Goal: Task Accomplishment & Management: Use online tool/utility

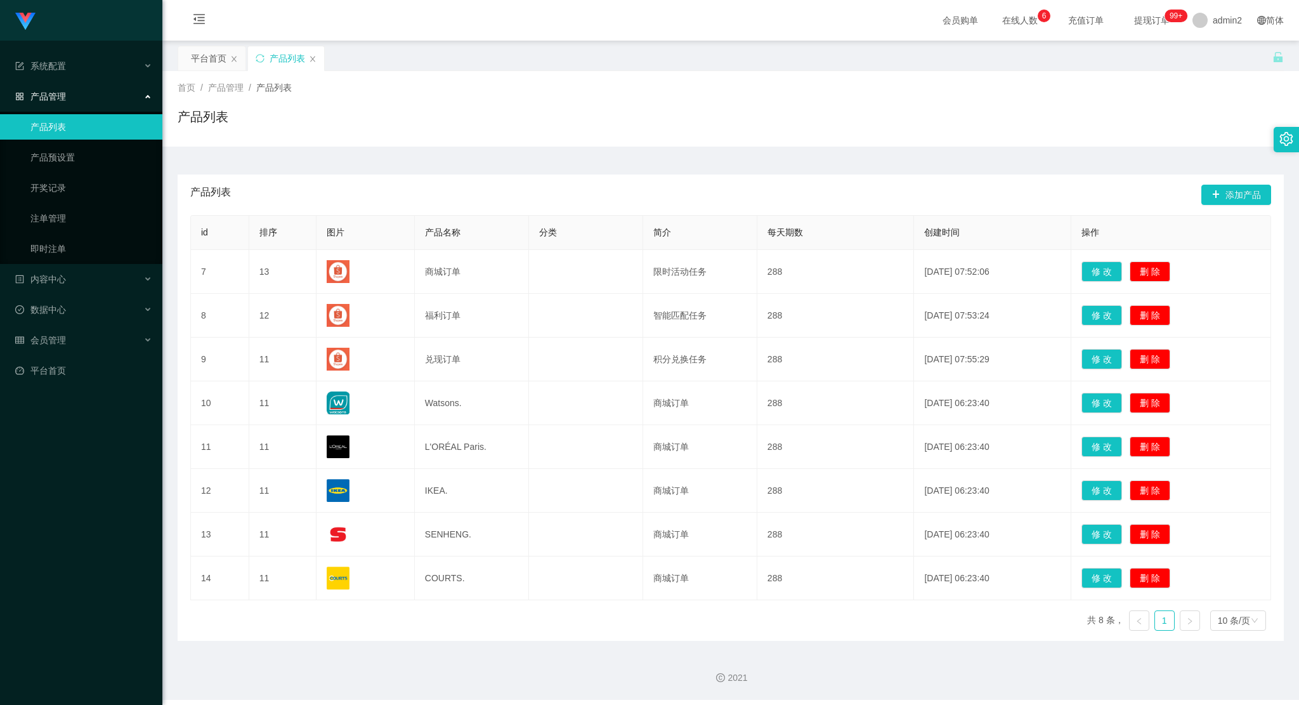
click at [1004, 21] on span "在线人数 0 1 2 3 4 5 6 7 8 9 0 1 2 3 4 5 6 7 8 9 0 1 2 3 4 5 6 7 8 9" at bounding box center [1020, 20] width 48 height 9
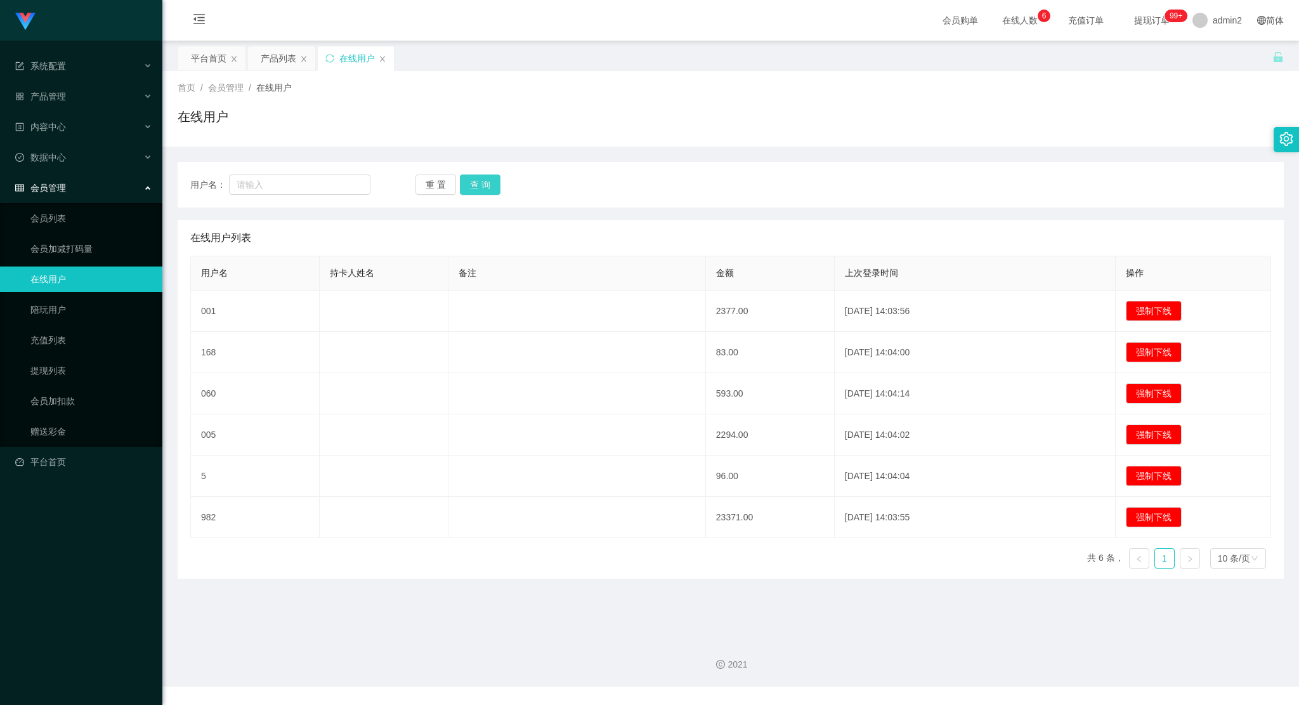
click at [470, 181] on button "查 询" at bounding box center [480, 184] width 41 height 20
click at [97, 247] on link "会员加减打码量" at bounding box center [91, 248] width 122 height 25
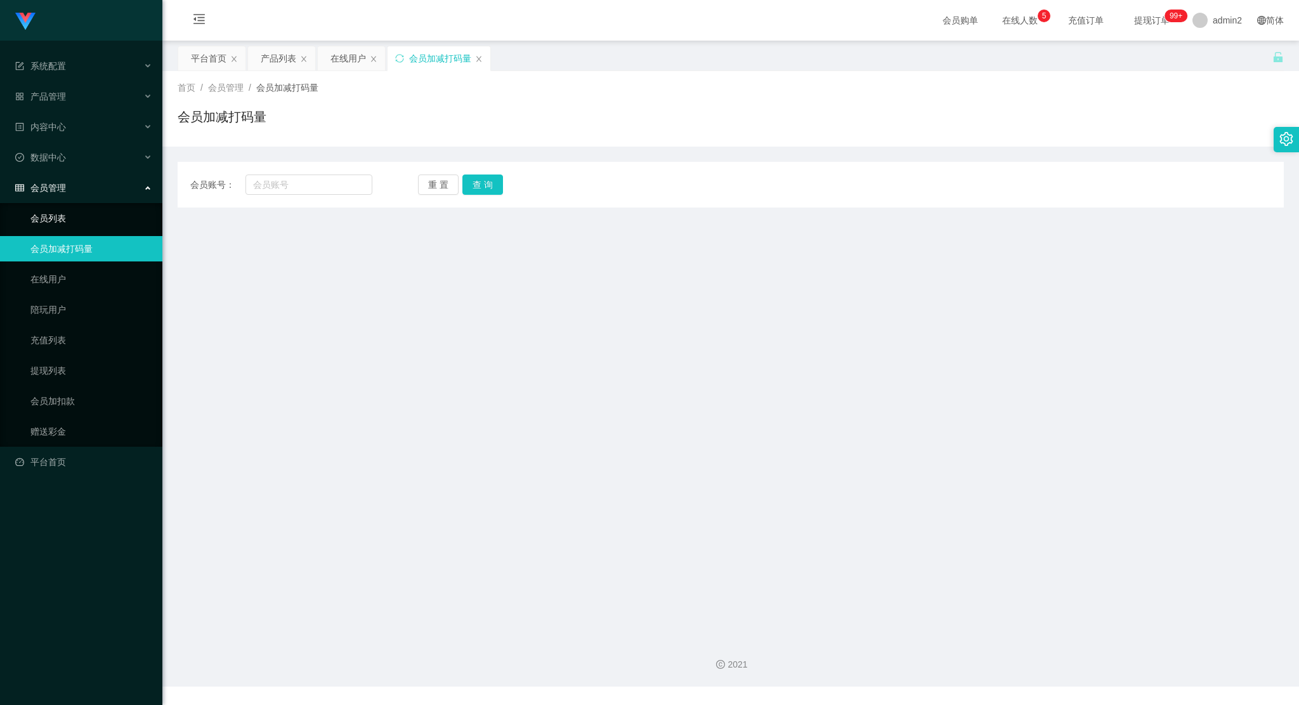
click at [102, 211] on link "会员列表" at bounding box center [91, 218] width 122 height 25
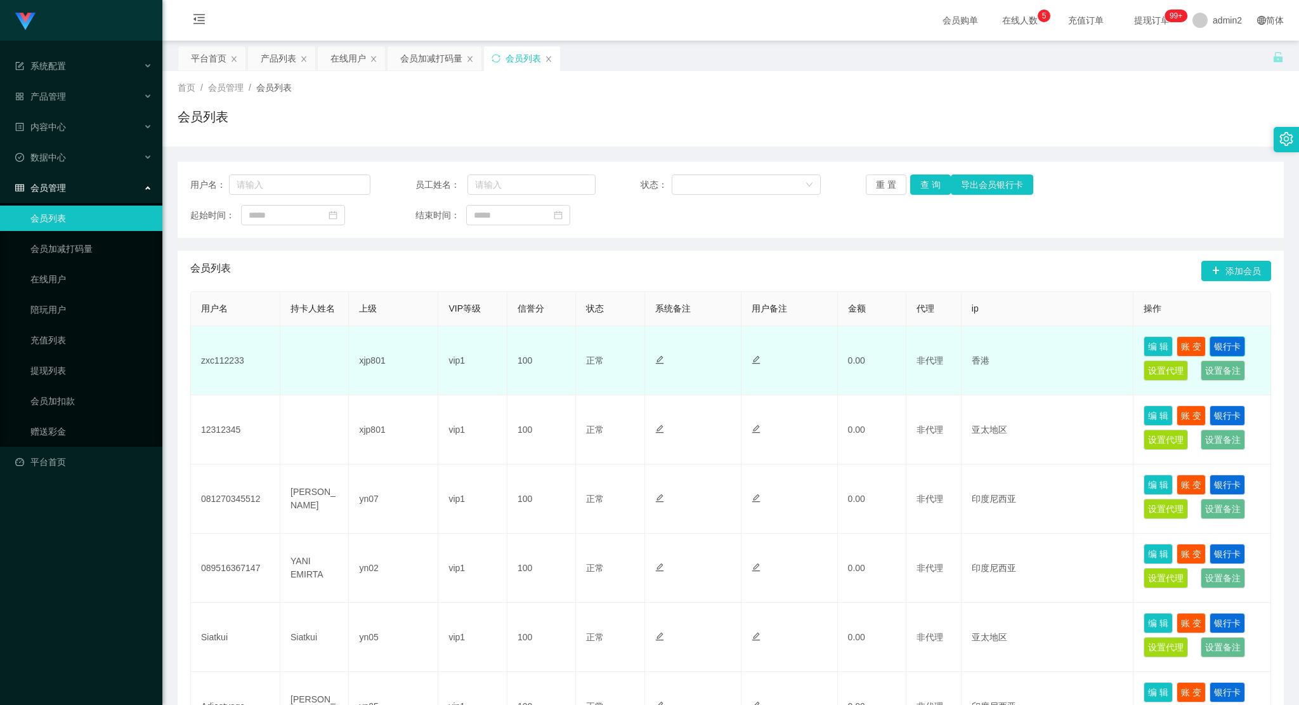
click at [1222, 343] on button "银行卡" at bounding box center [1228, 346] width 36 height 20
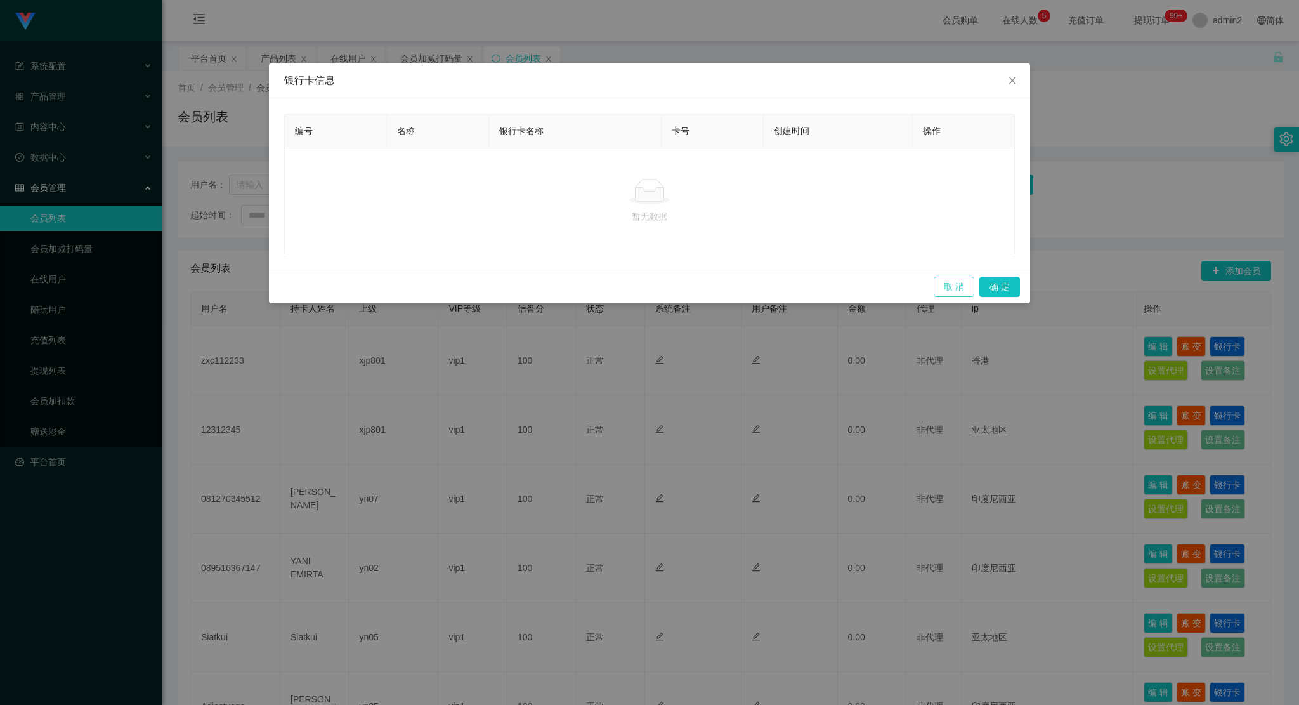
click at [957, 284] on button "取 消" at bounding box center [954, 287] width 41 height 20
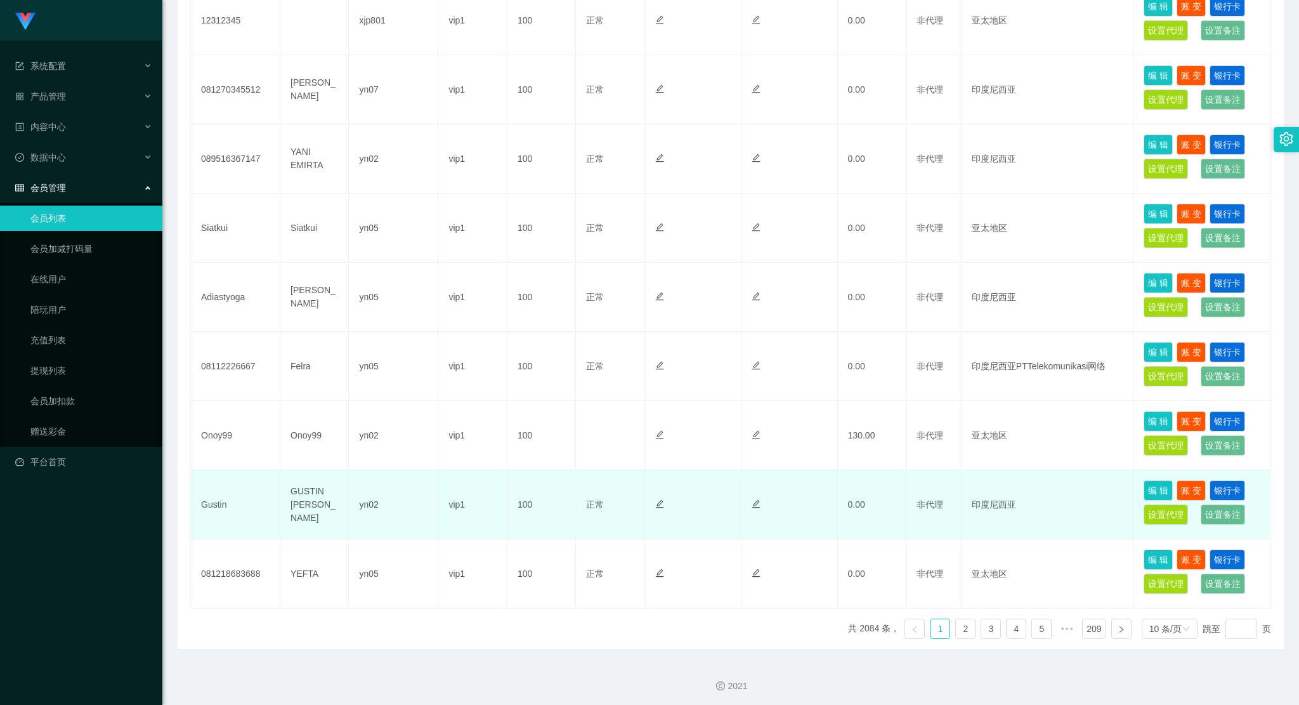
scroll to position [411, 0]
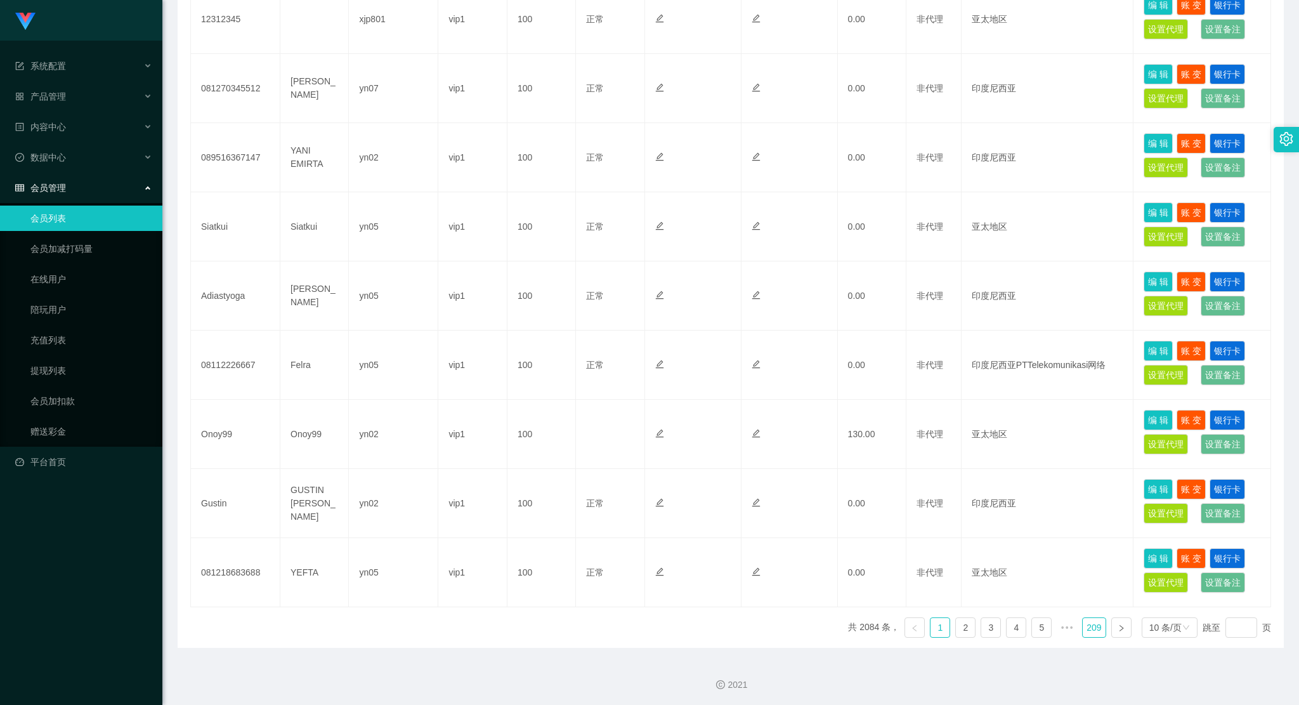
click at [1083, 631] on link "209" at bounding box center [1094, 627] width 22 height 19
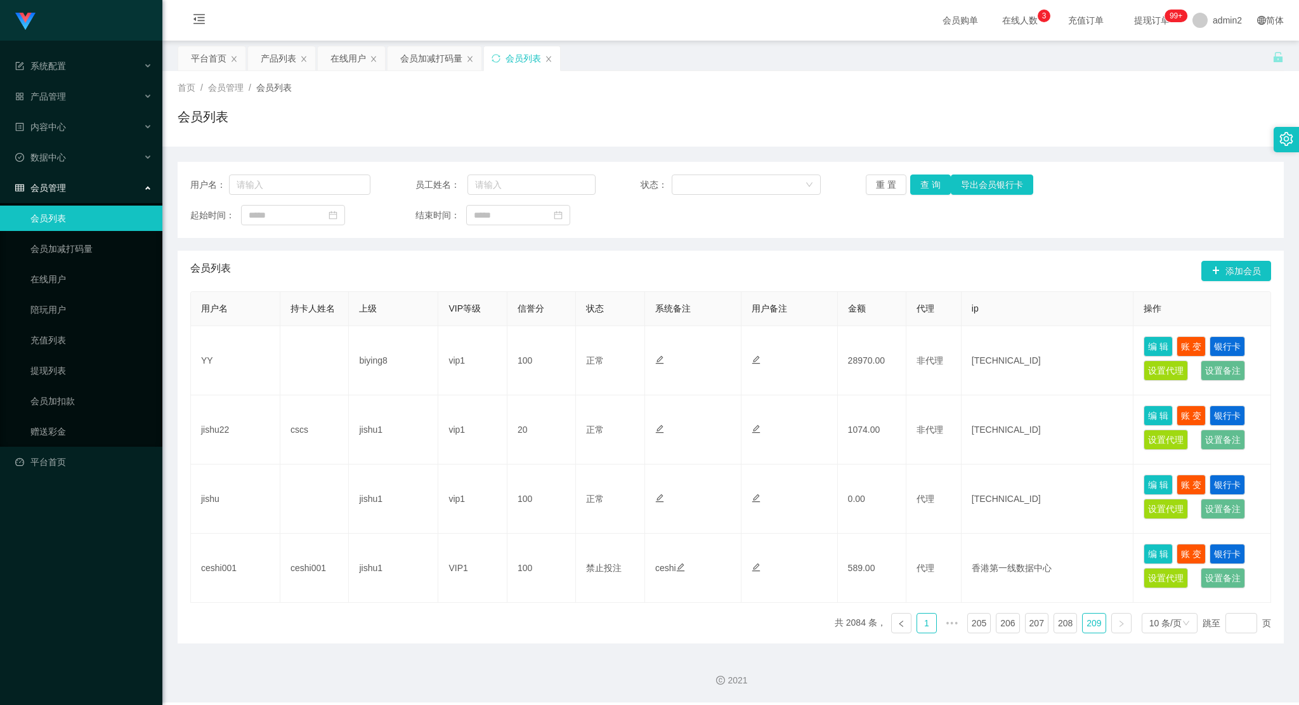
click at [926, 623] on link "1" at bounding box center [927, 623] width 19 height 19
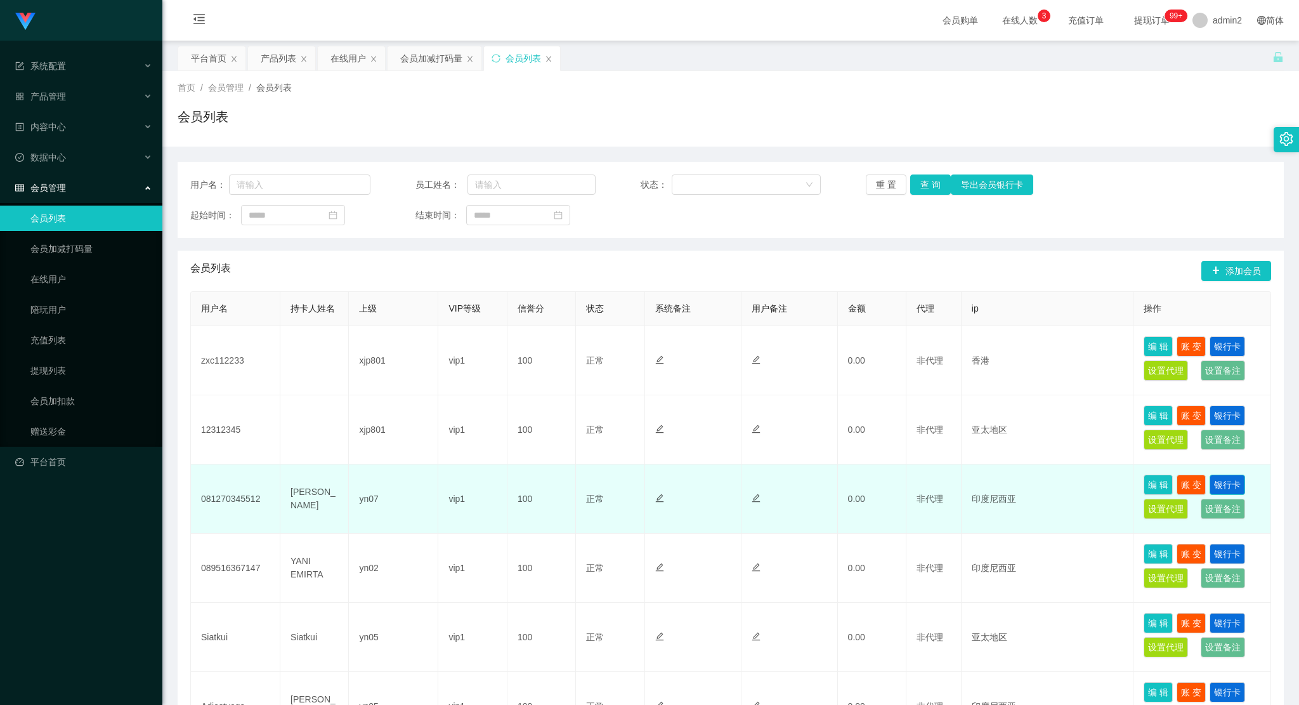
click at [1220, 482] on button "银行卡" at bounding box center [1228, 485] width 36 height 20
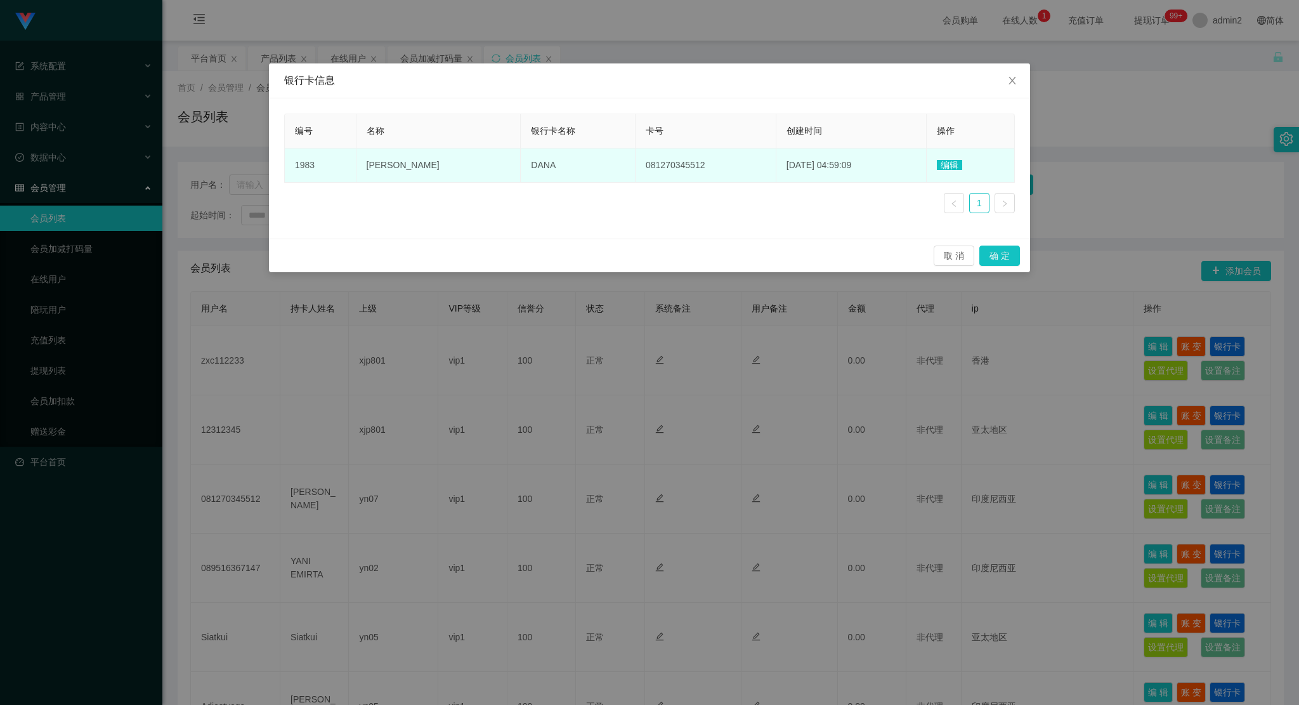
click at [942, 150] on td "编辑" at bounding box center [971, 165] width 88 height 34
click at [942, 160] on span "编辑" at bounding box center [949, 165] width 25 height 10
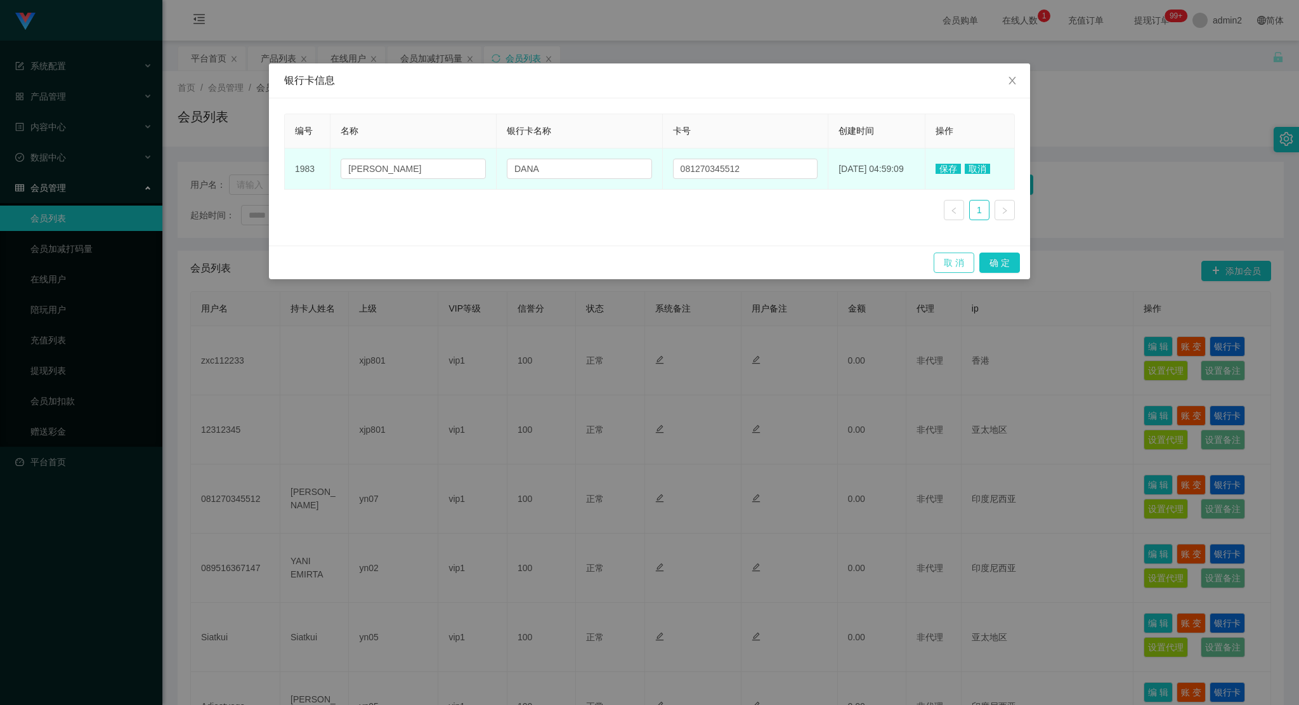
click at [937, 254] on button "取 消" at bounding box center [954, 263] width 41 height 20
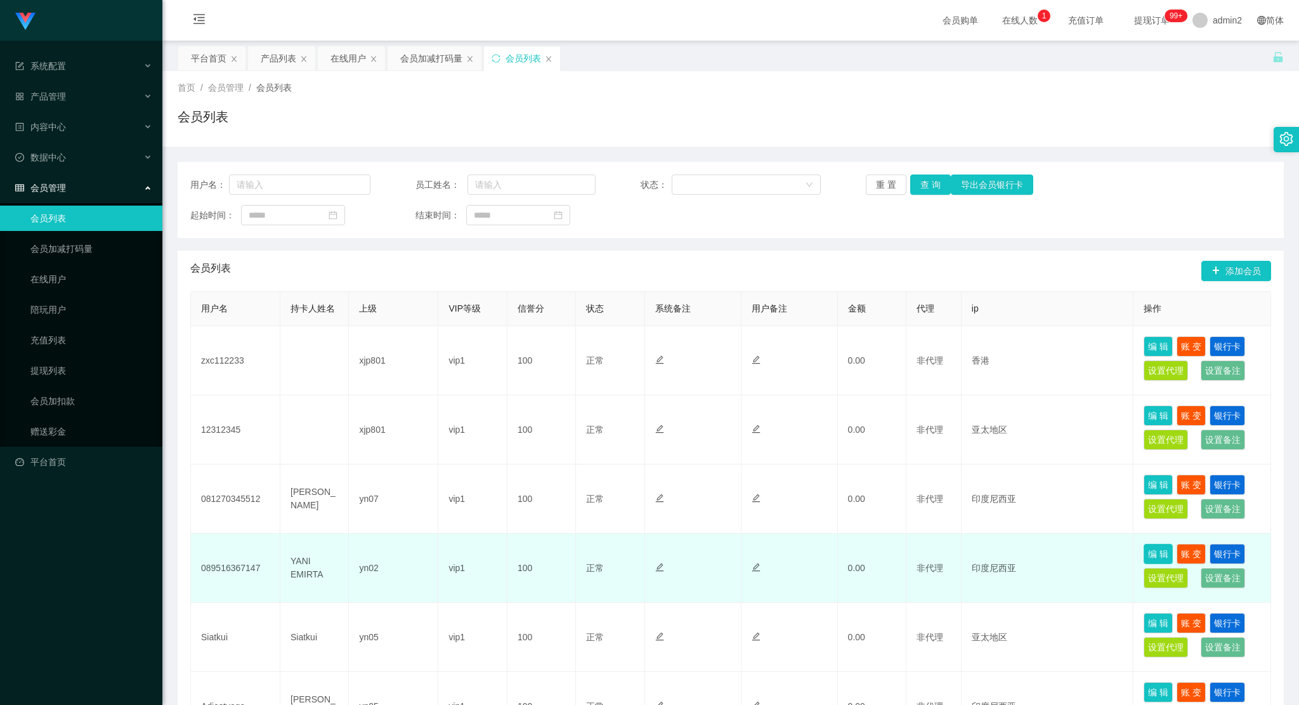
click at [1150, 550] on button "编 辑" at bounding box center [1158, 554] width 29 height 20
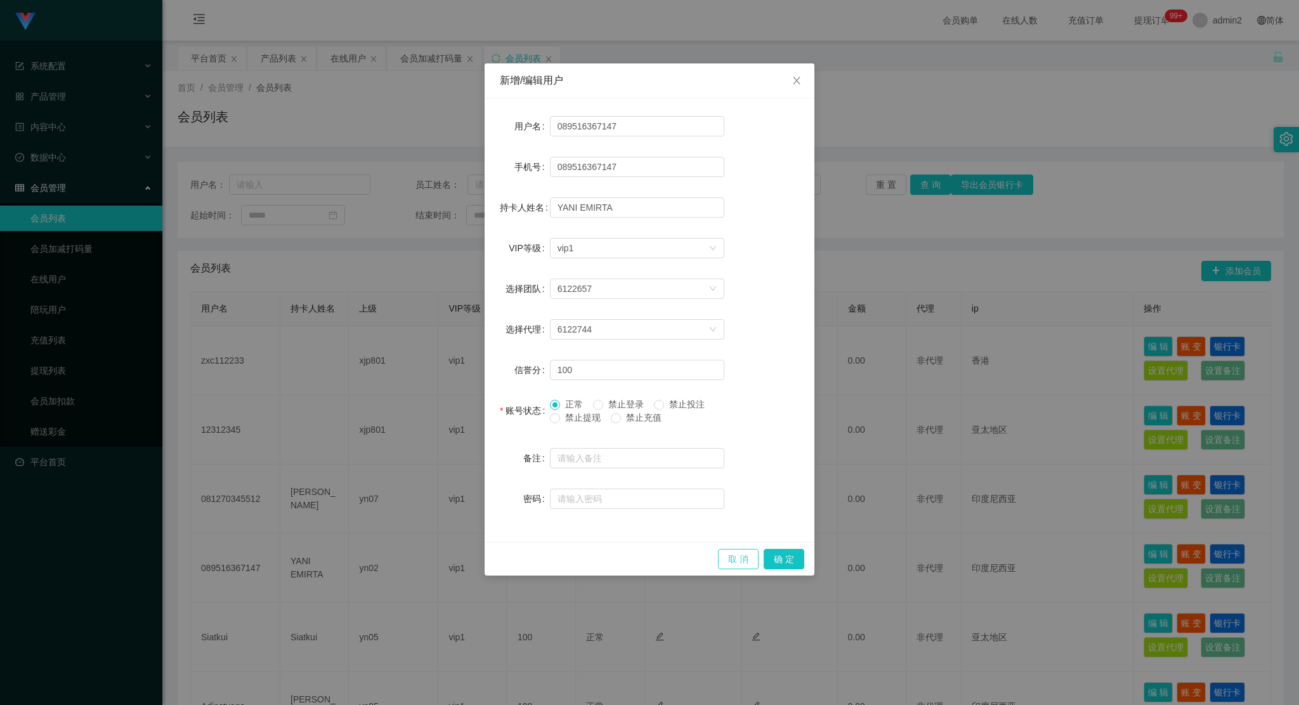
click at [728, 563] on button "取 消" at bounding box center [738, 559] width 41 height 20
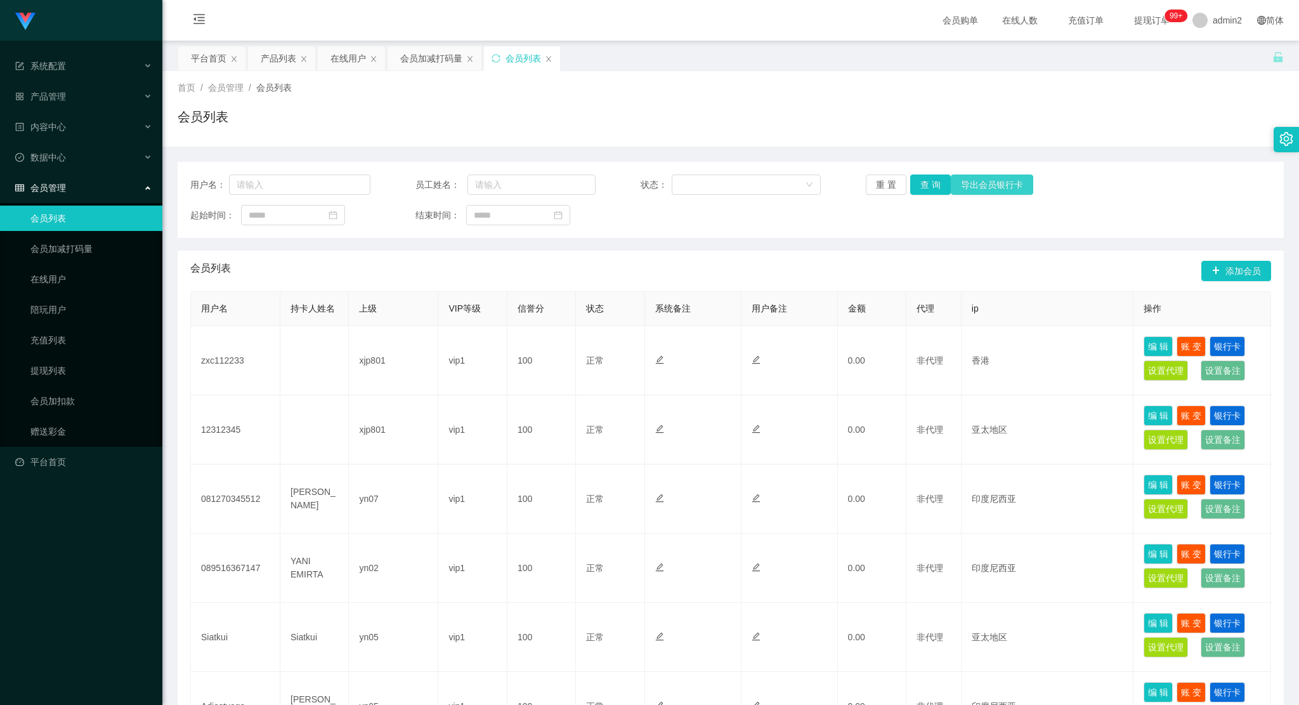
click at [996, 183] on button "导出会员银行卡" at bounding box center [992, 184] width 82 height 20
click at [36, 310] on link "陪玩用户" at bounding box center [91, 309] width 122 height 25
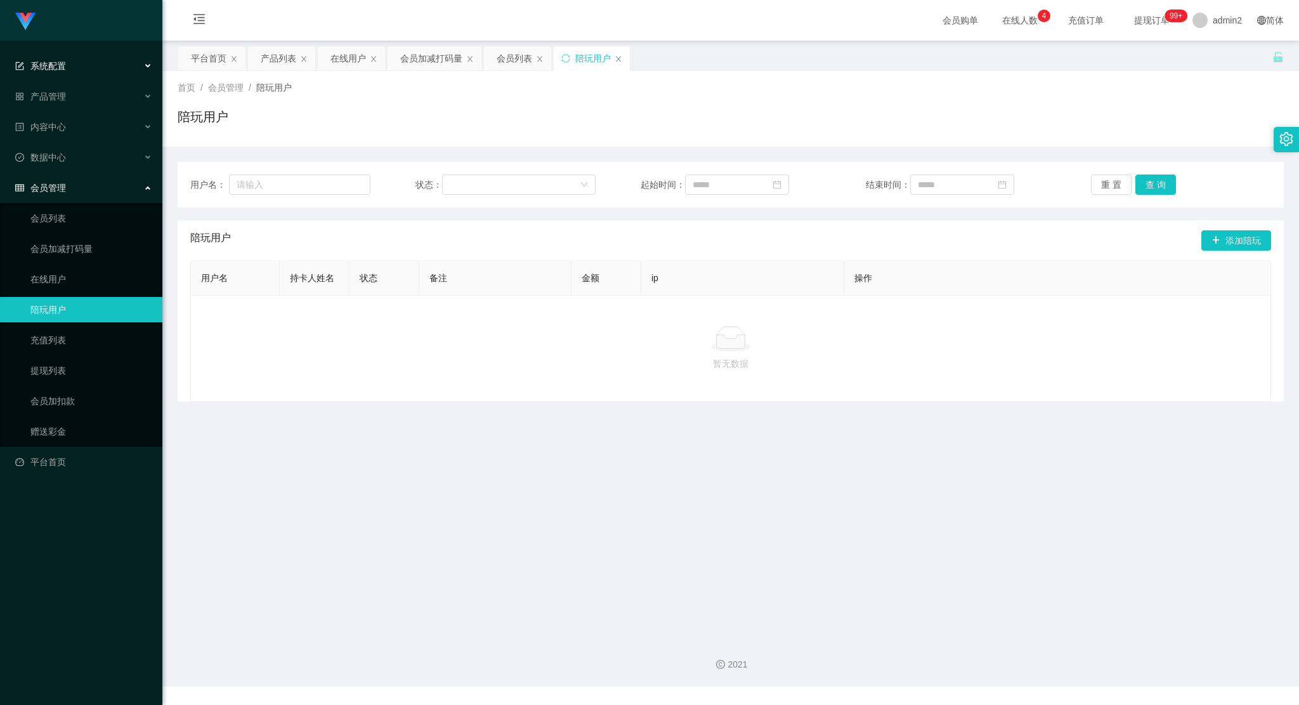
click at [100, 77] on div "系统配置" at bounding box center [81, 65] width 162 height 25
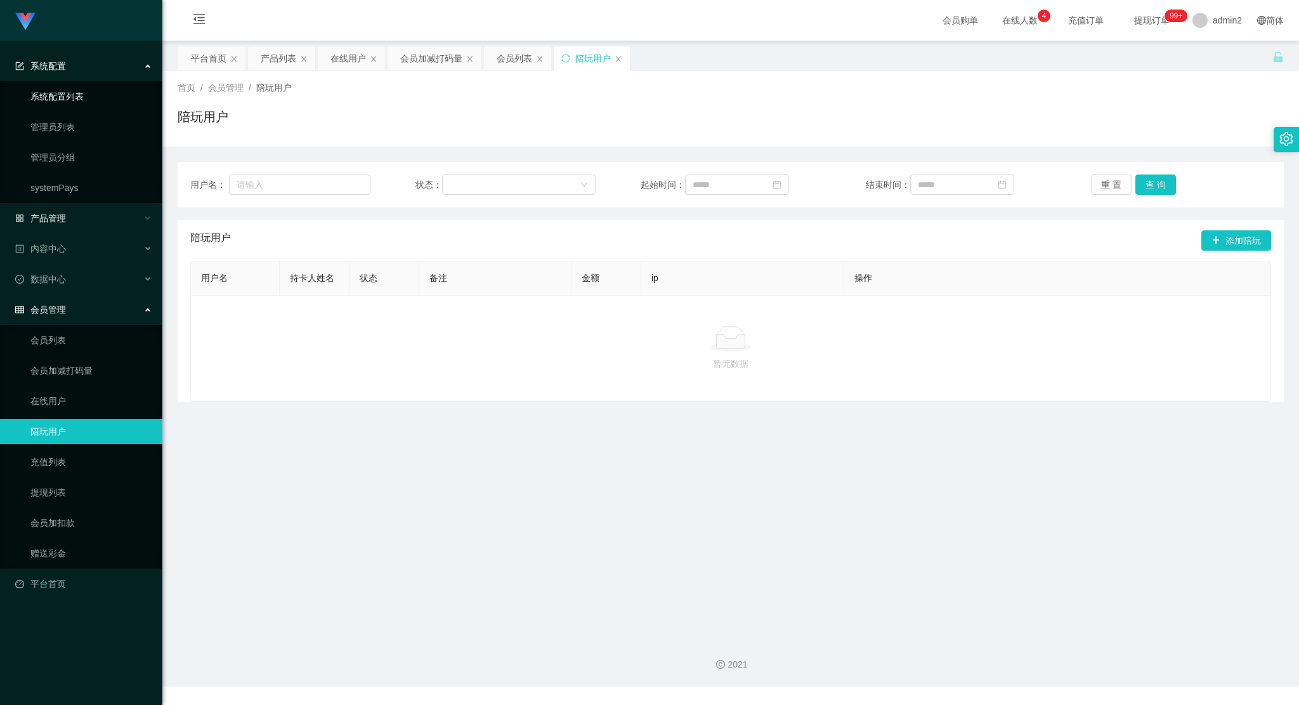
click at [91, 102] on link "系统配置列表" at bounding box center [91, 96] width 122 height 25
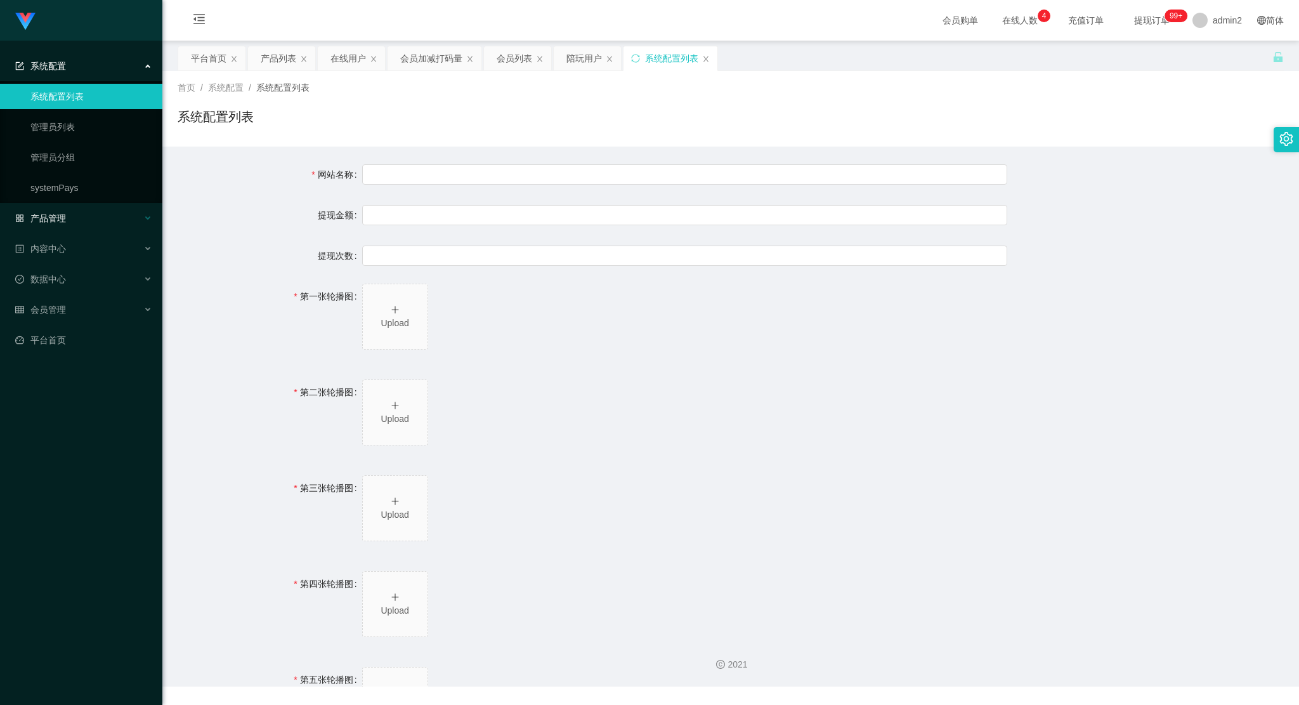
type input "Shopee工作台"
type input "10"
type input "1000000"
type input "https://www.google.com/"
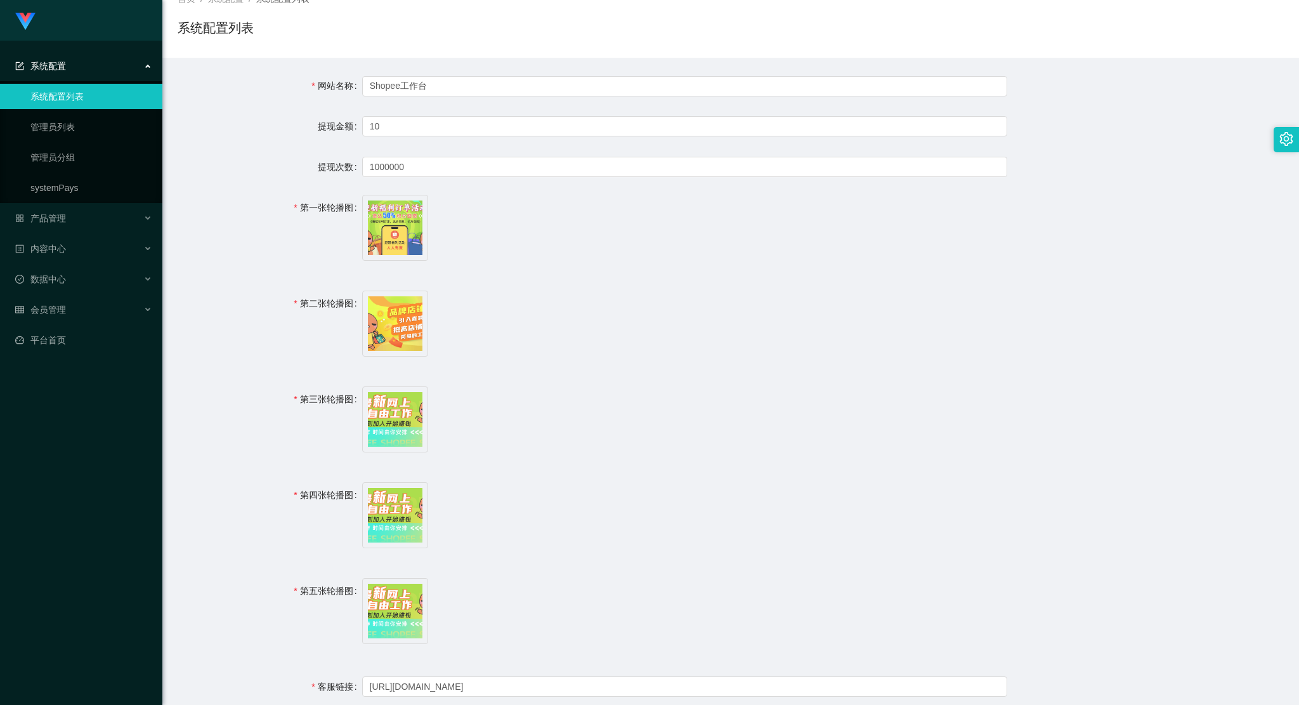
scroll to position [195, 0]
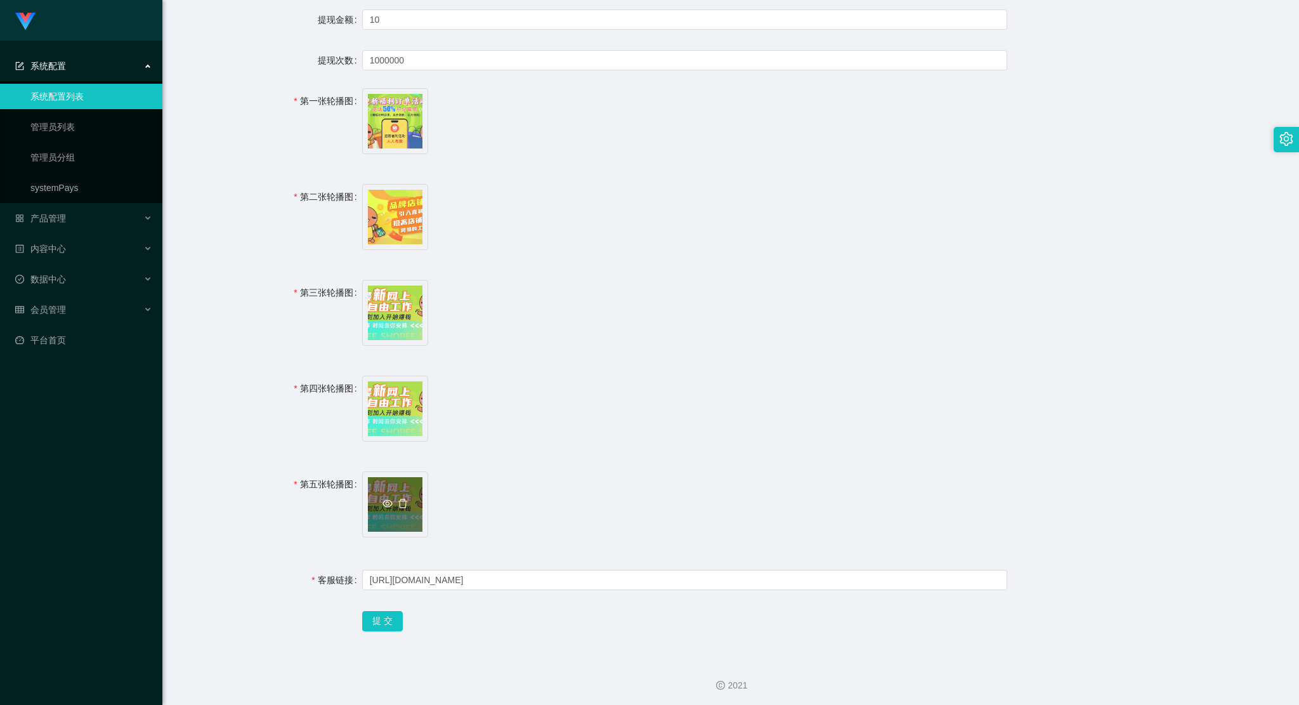
click at [383, 499] on icon "图标: eye-o" at bounding box center [388, 504] width 10 height 10
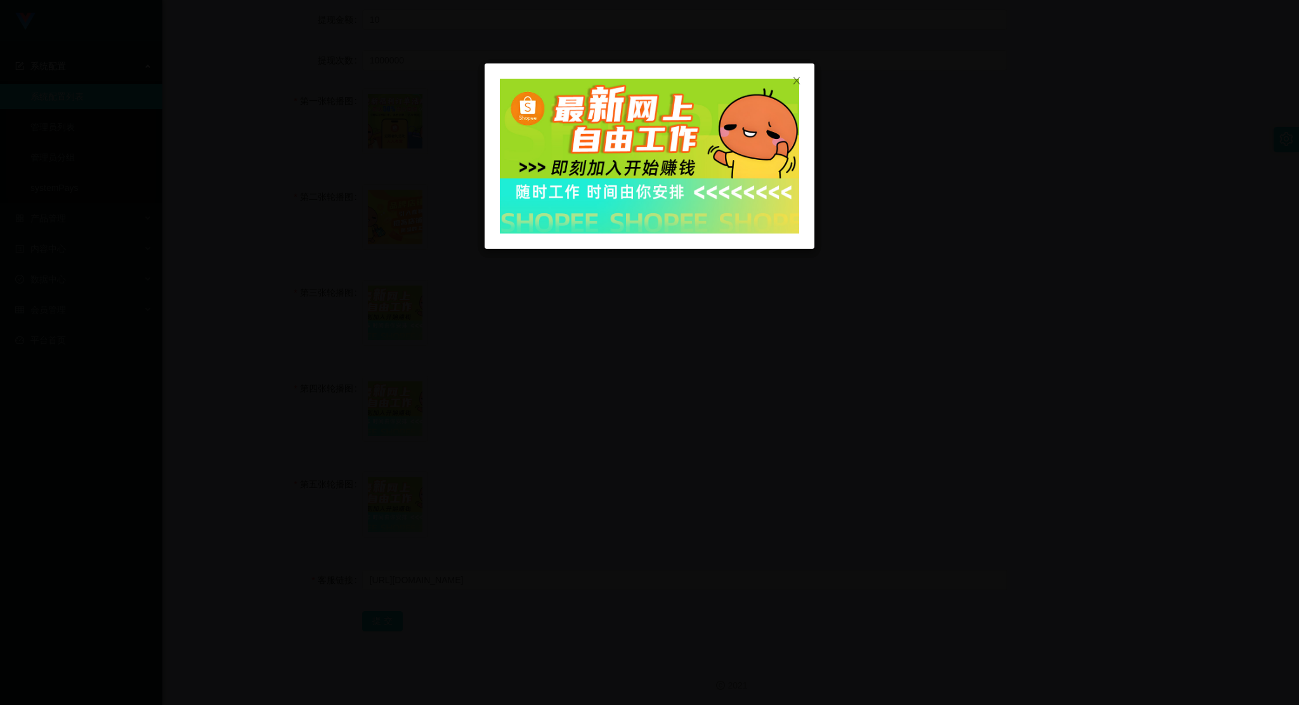
click at [812, 379] on div at bounding box center [649, 352] width 1299 height 705
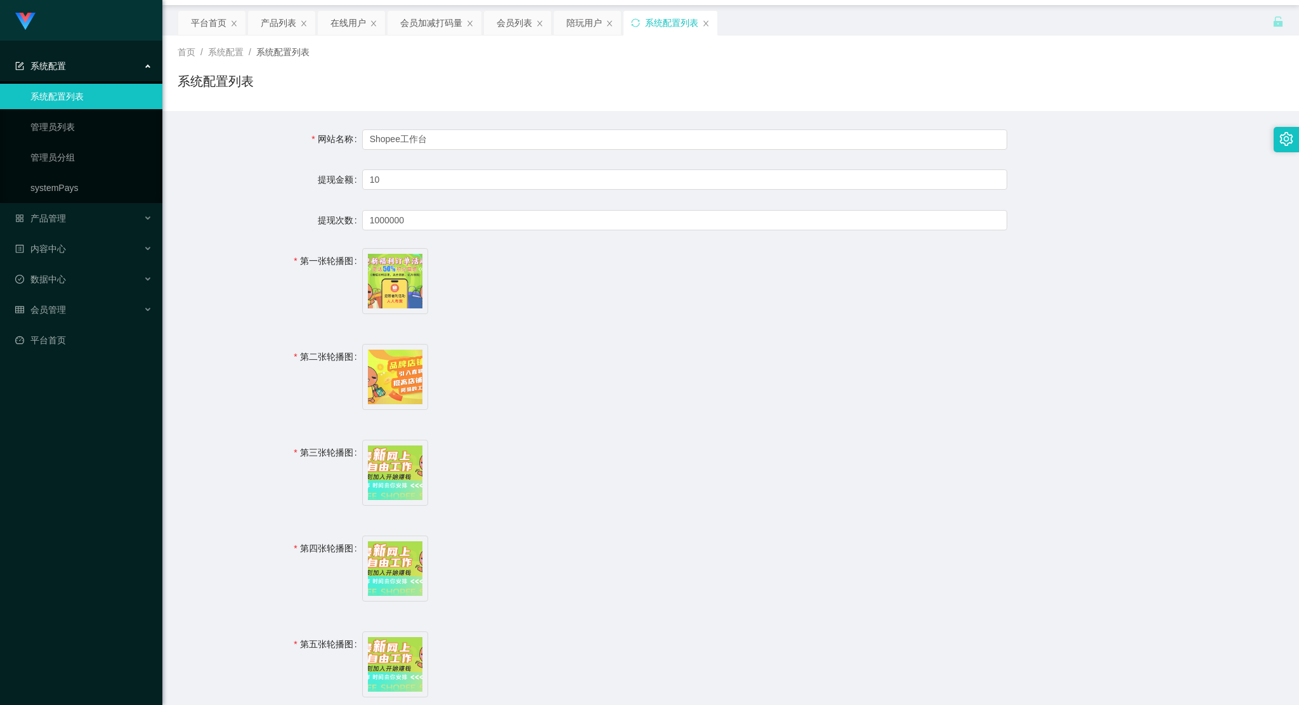
scroll to position [0, 0]
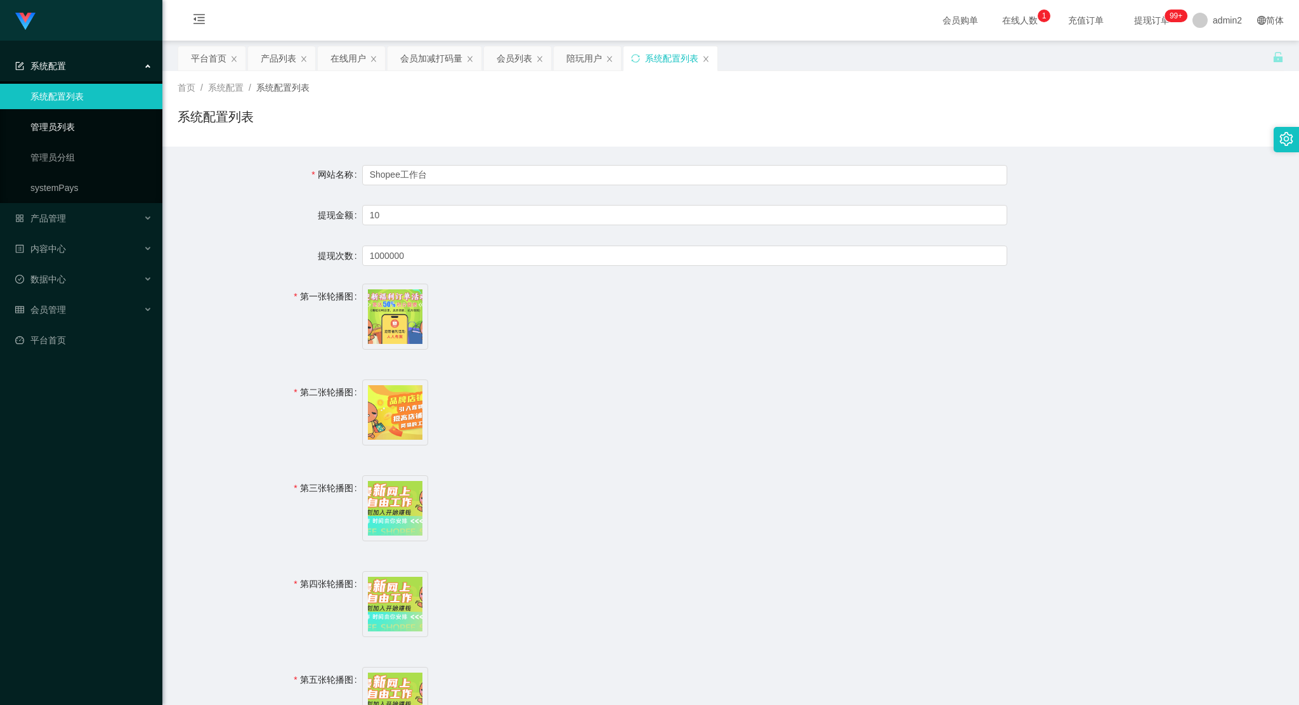
click at [83, 115] on link "管理员列表" at bounding box center [91, 126] width 122 height 25
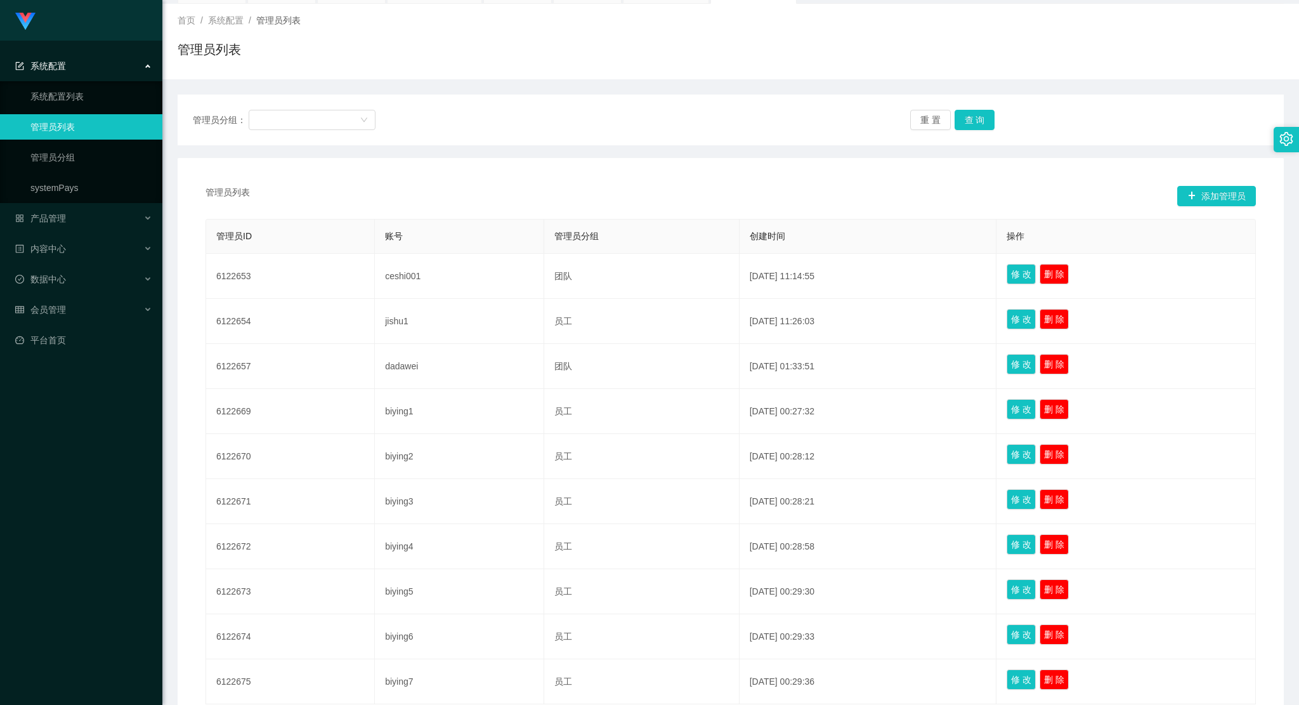
scroll to position [180, 0]
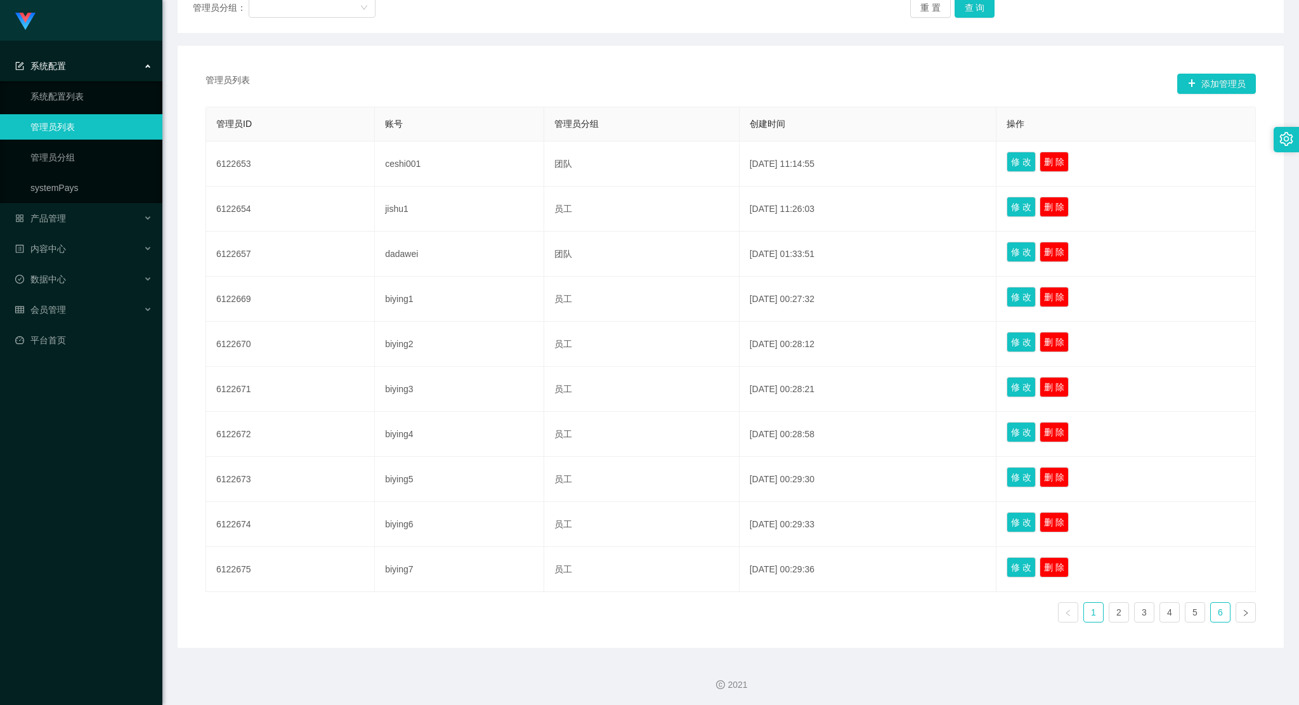
click at [1216, 611] on link "6" at bounding box center [1220, 612] width 19 height 19
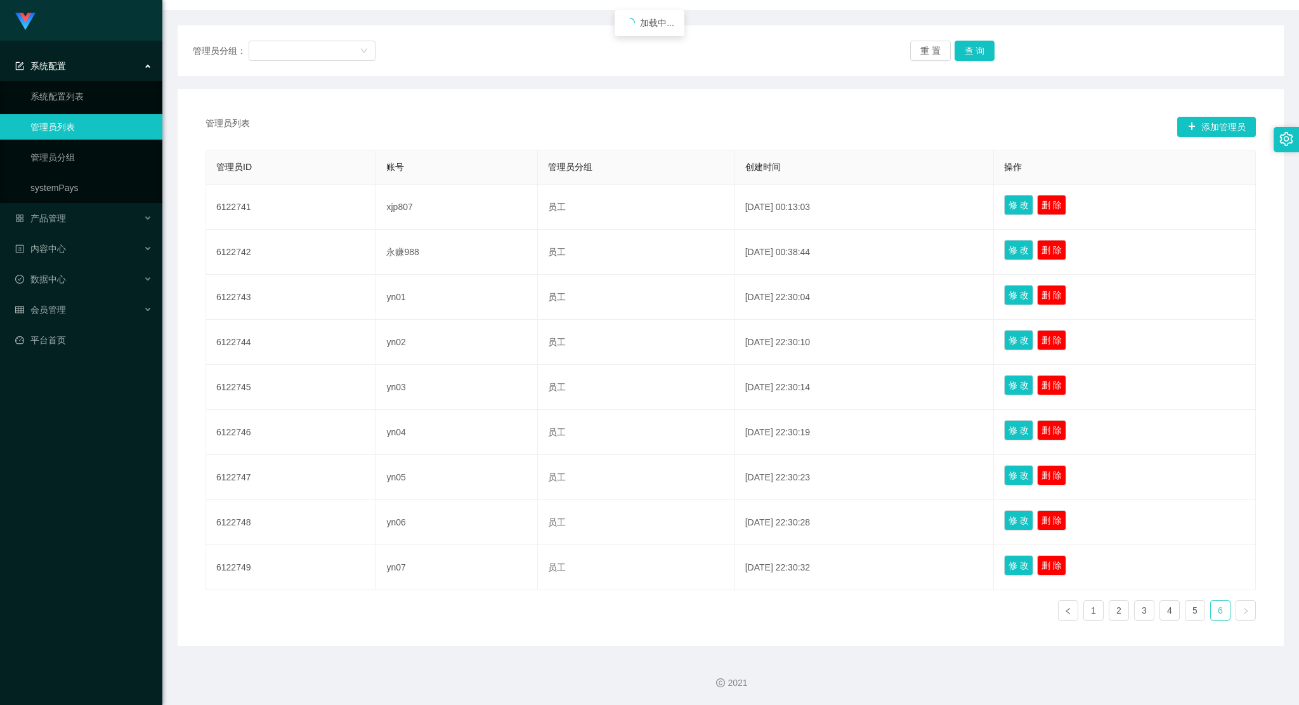
scroll to position [135, 0]
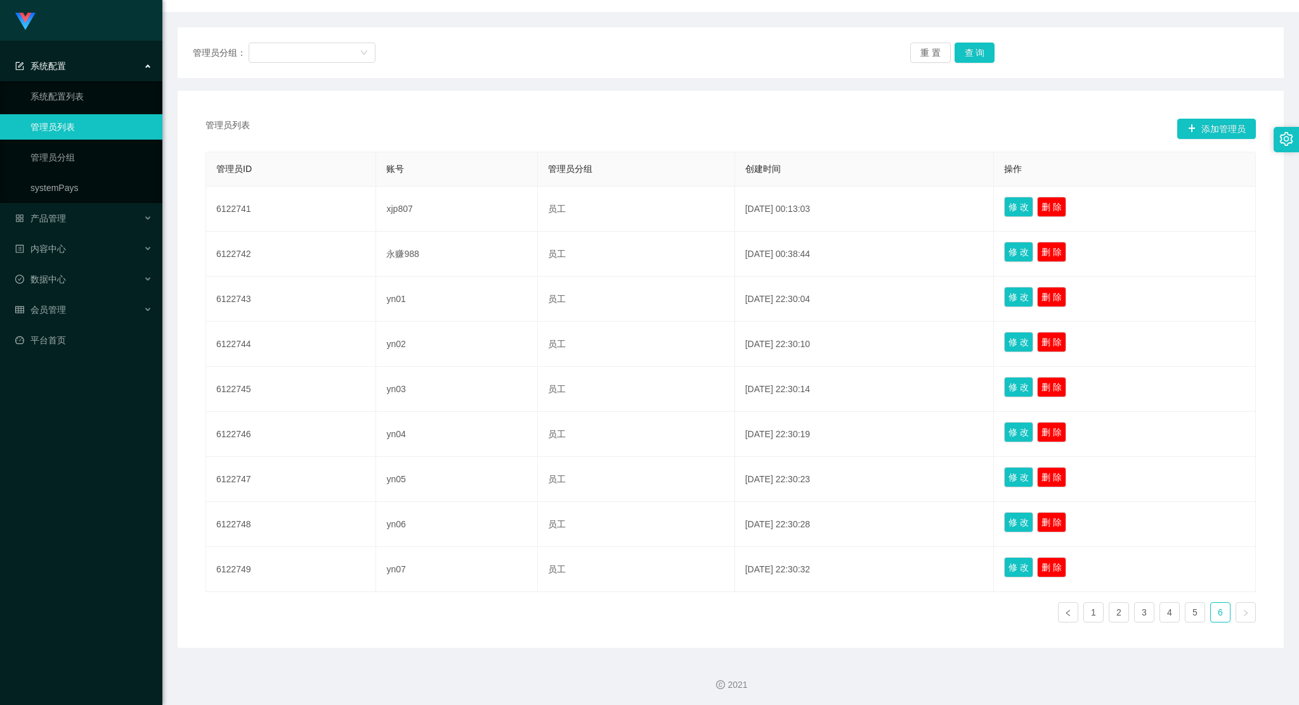
click at [1076, 609] on ul "1 2 3 4 5 6" at bounding box center [1157, 612] width 198 height 20
click at [1084, 609] on link "1" at bounding box center [1093, 612] width 19 height 19
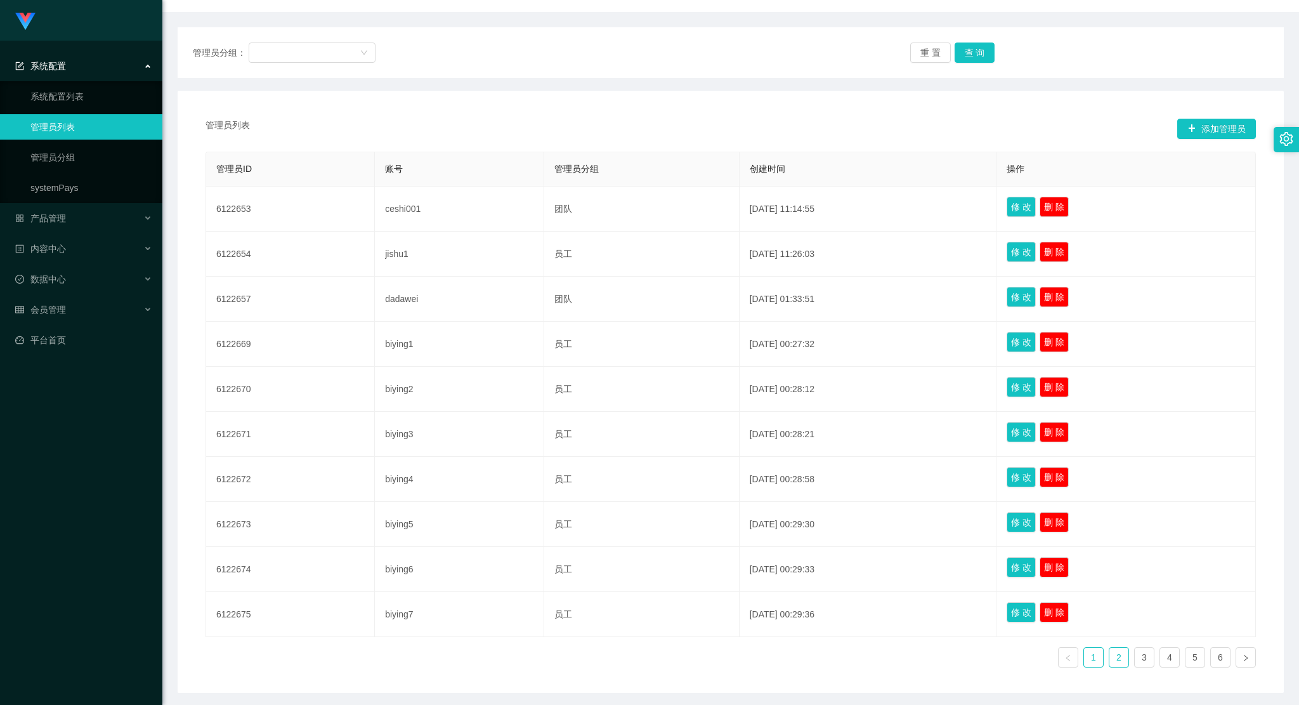
click at [1116, 652] on link "2" at bounding box center [1119, 657] width 19 height 19
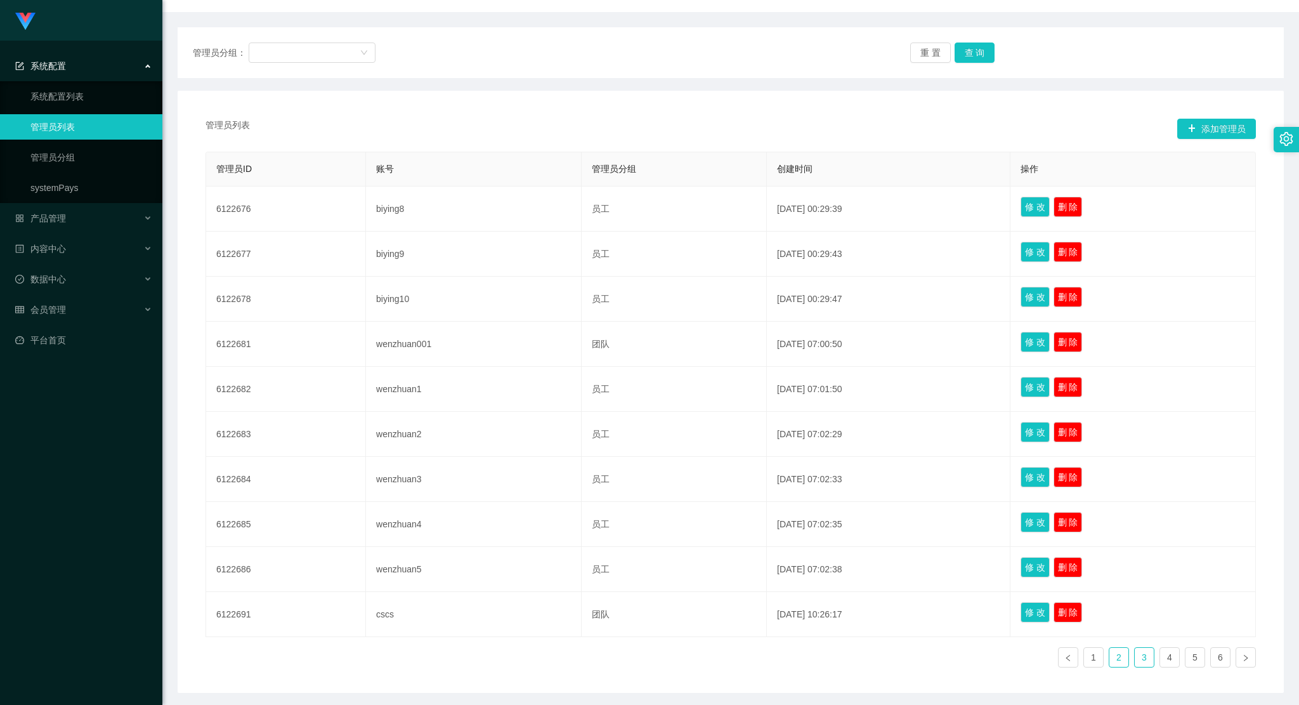
click at [1147, 652] on link "3" at bounding box center [1144, 657] width 19 height 19
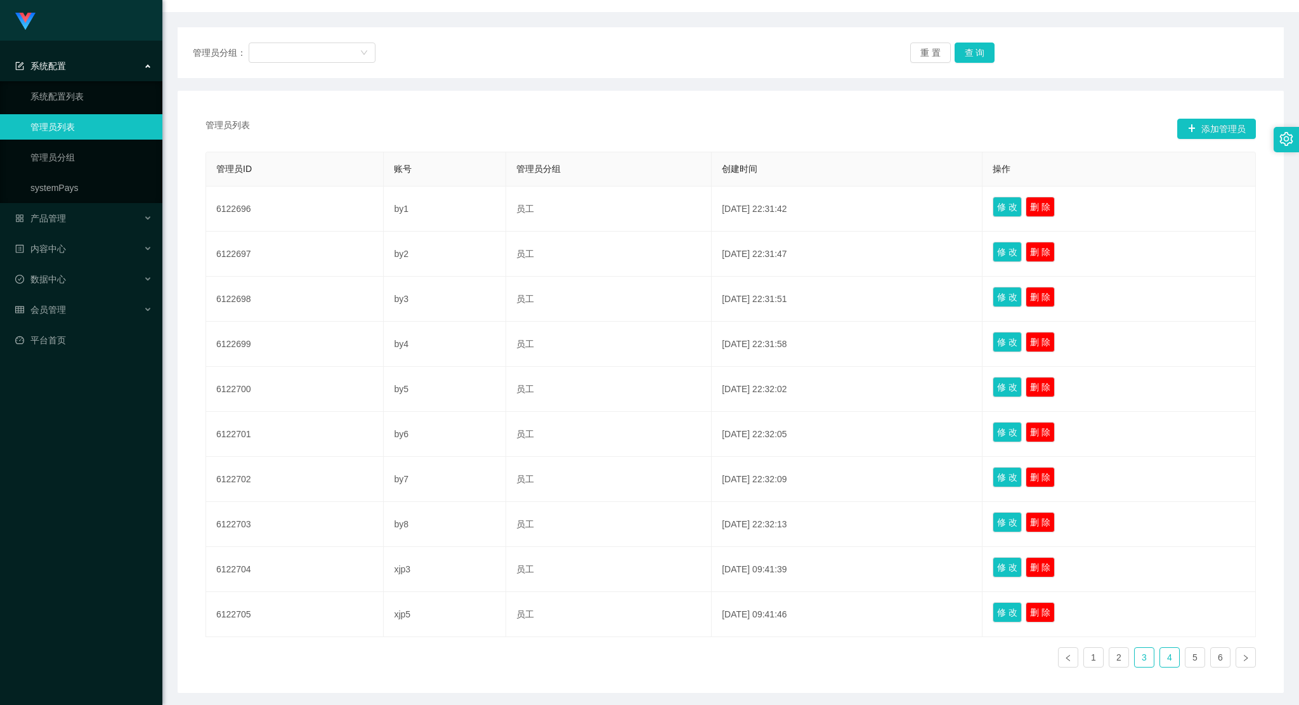
click at [1161, 654] on link "4" at bounding box center [1170, 657] width 19 height 19
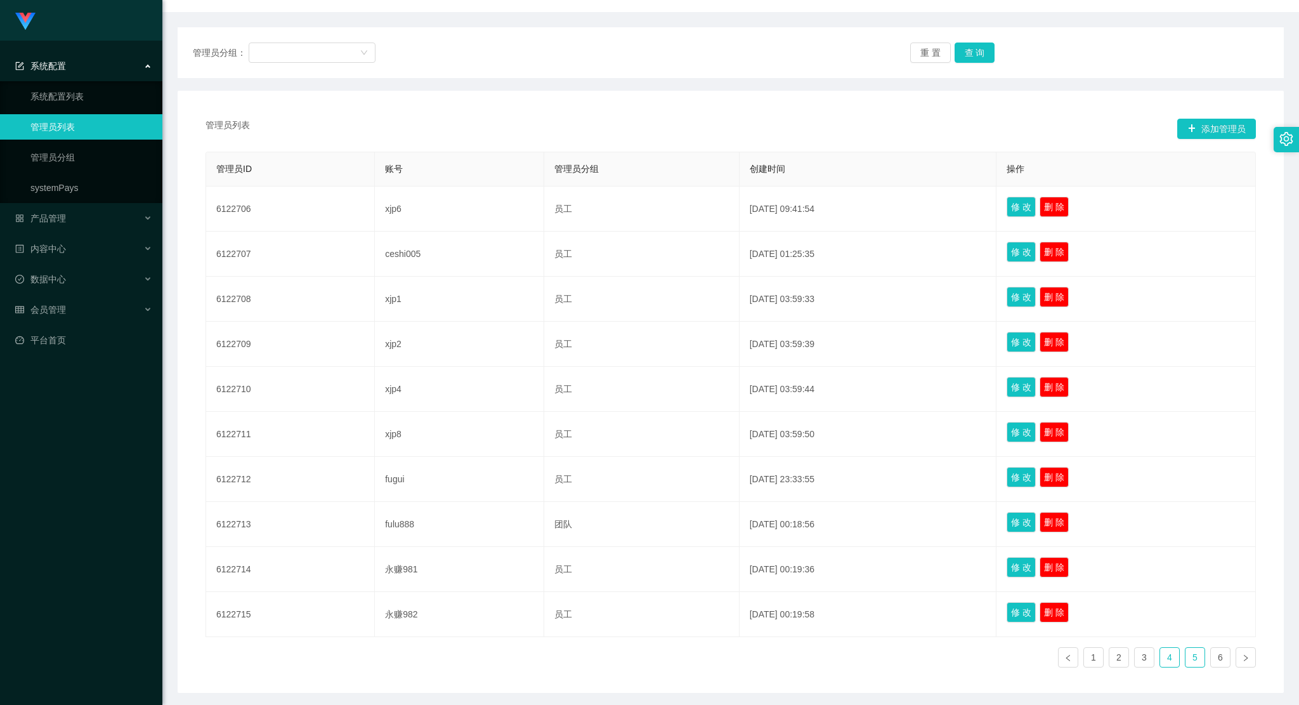
click at [1190, 652] on link "5" at bounding box center [1195, 657] width 19 height 19
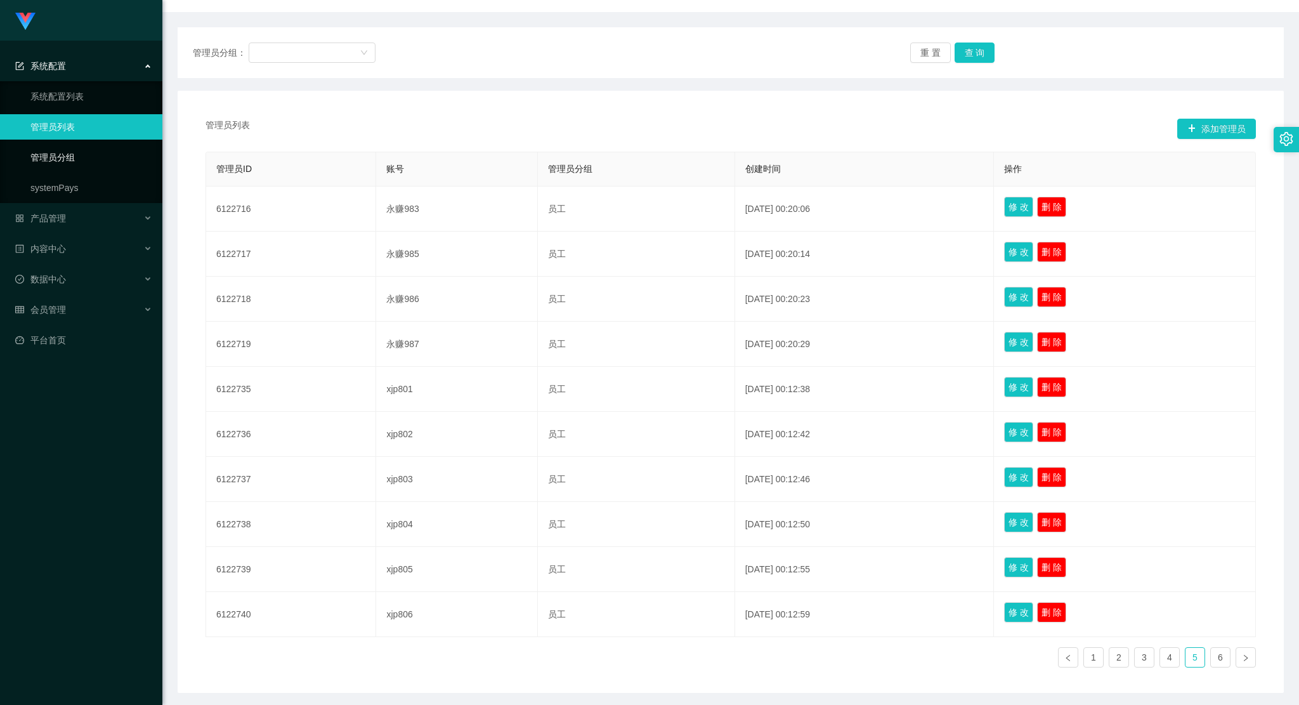
click at [60, 161] on link "管理员分组" at bounding box center [91, 157] width 122 height 25
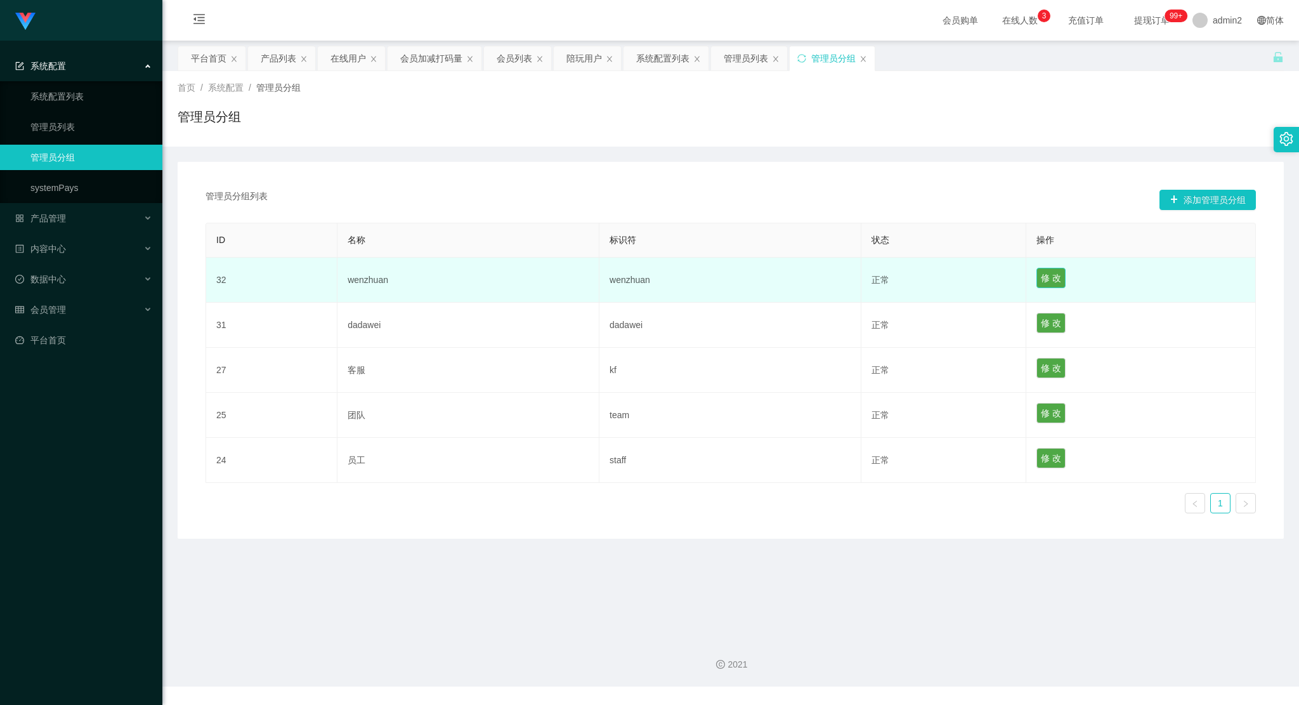
click at [1044, 274] on button "修 改" at bounding box center [1051, 278] width 29 height 20
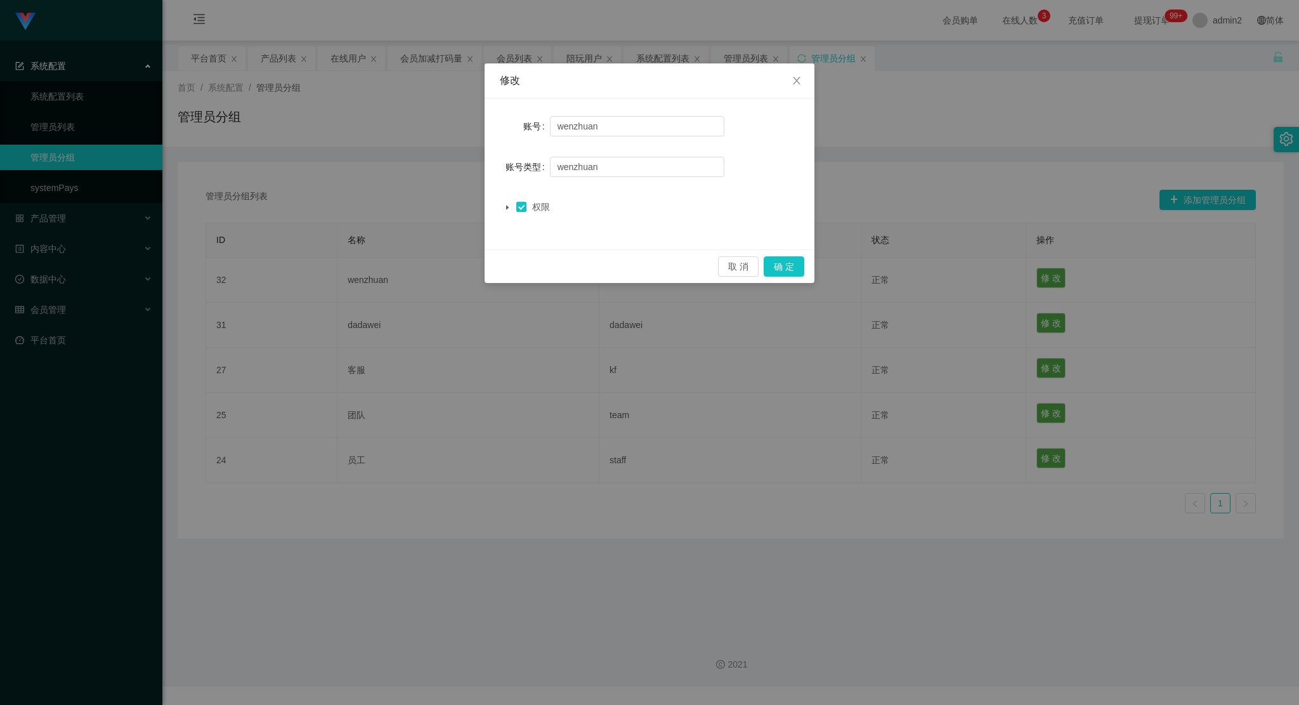
drag, startPoint x: 492, startPoint y: 207, endPoint x: 510, endPoint y: 204, distance: 18.0
click at [492, 206] on div "账号 wenzhuan 账号类型 wenzhuan 权限" at bounding box center [650, 173] width 330 height 151
click at [516, 202] on span at bounding box center [521, 206] width 10 height 15
click at [513, 202] on span at bounding box center [507, 206] width 15 height 15
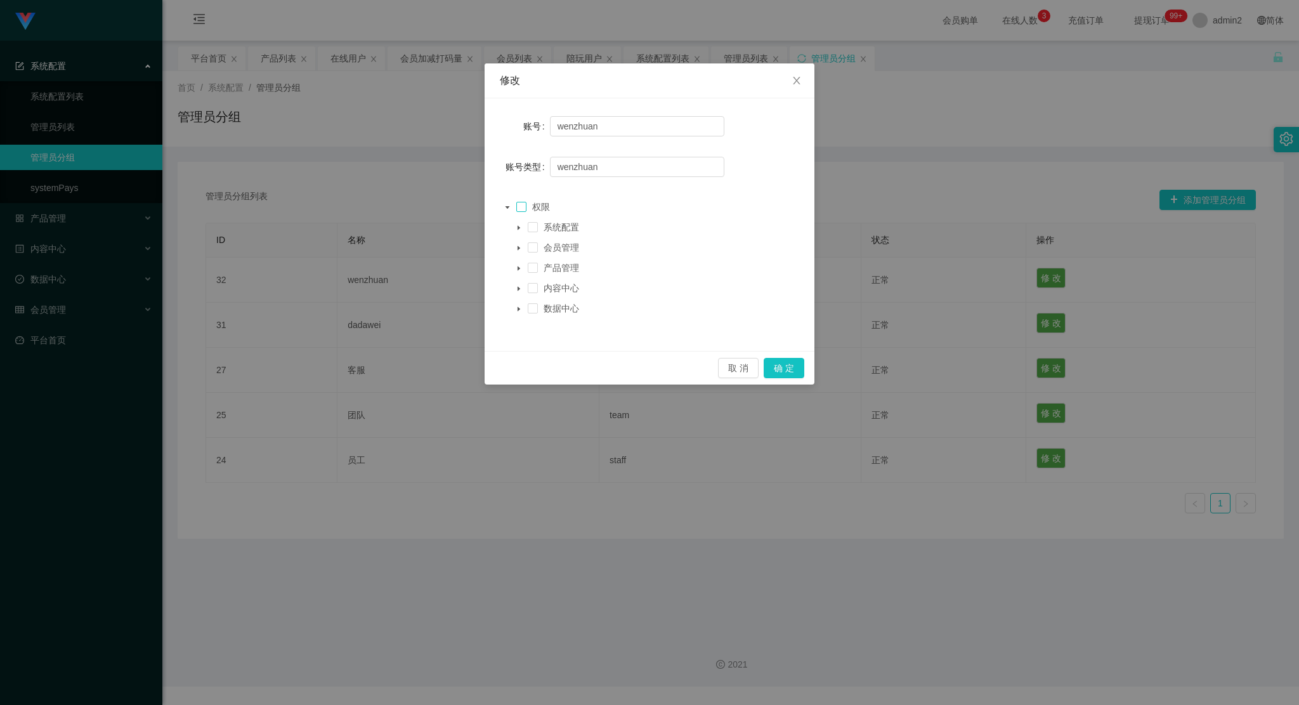
click at [518, 205] on span at bounding box center [521, 207] width 10 height 10
click at [747, 365] on button "取 消" at bounding box center [738, 368] width 41 height 20
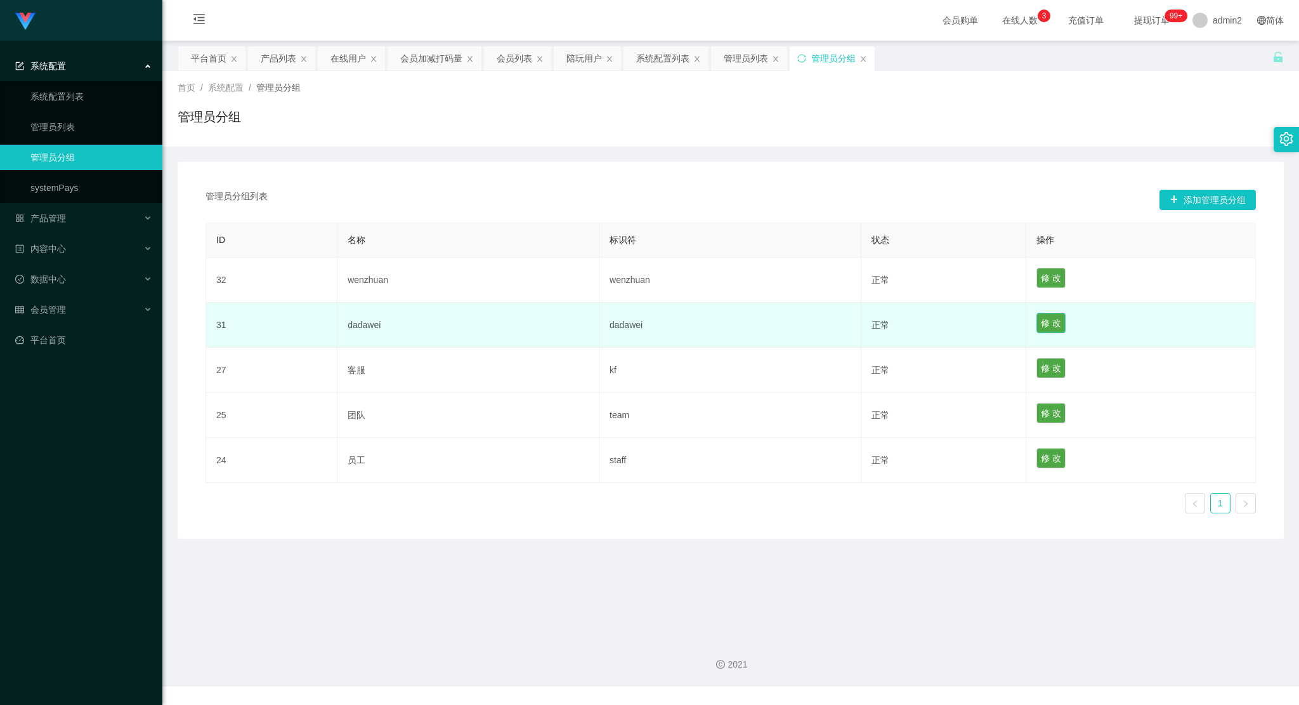
click at [1044, 321] on button "修 改" at bounding box center [1051, 323] width 29 height 20
type input "dadawei"
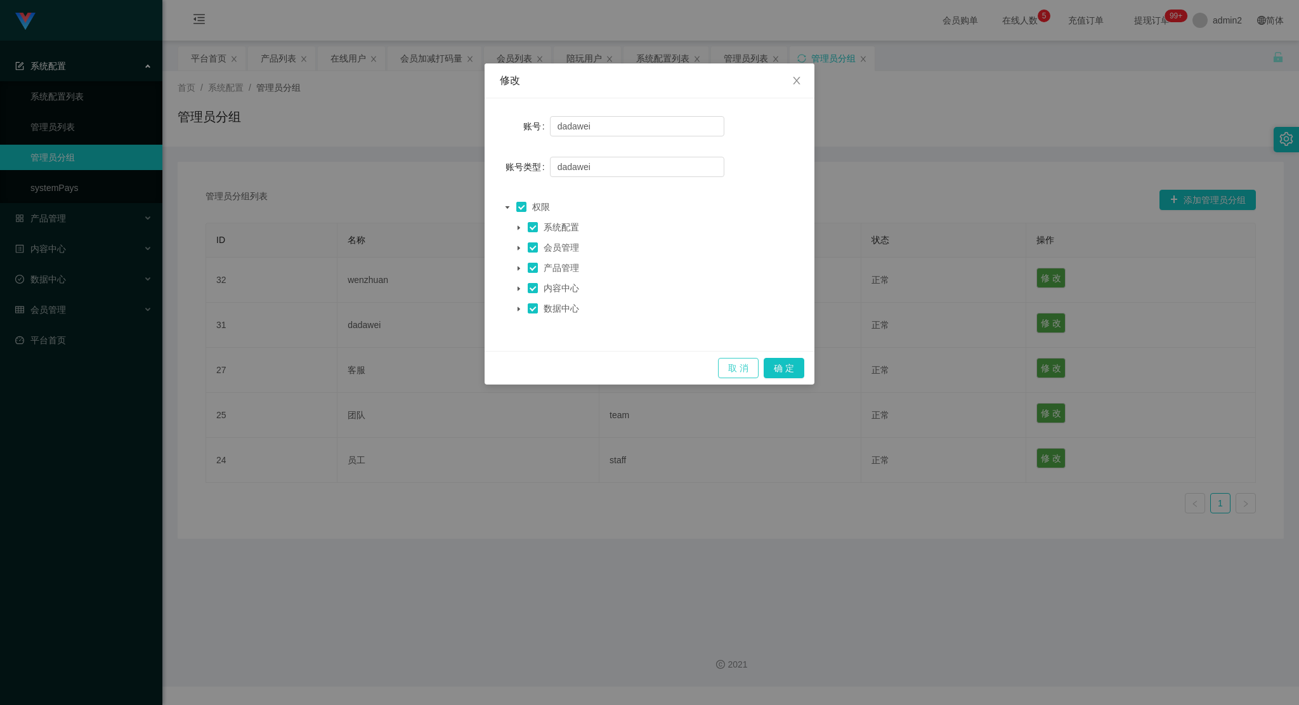
click at [737, 373] on button "取 消" at bounding box center [738, 368] width 41 height 20
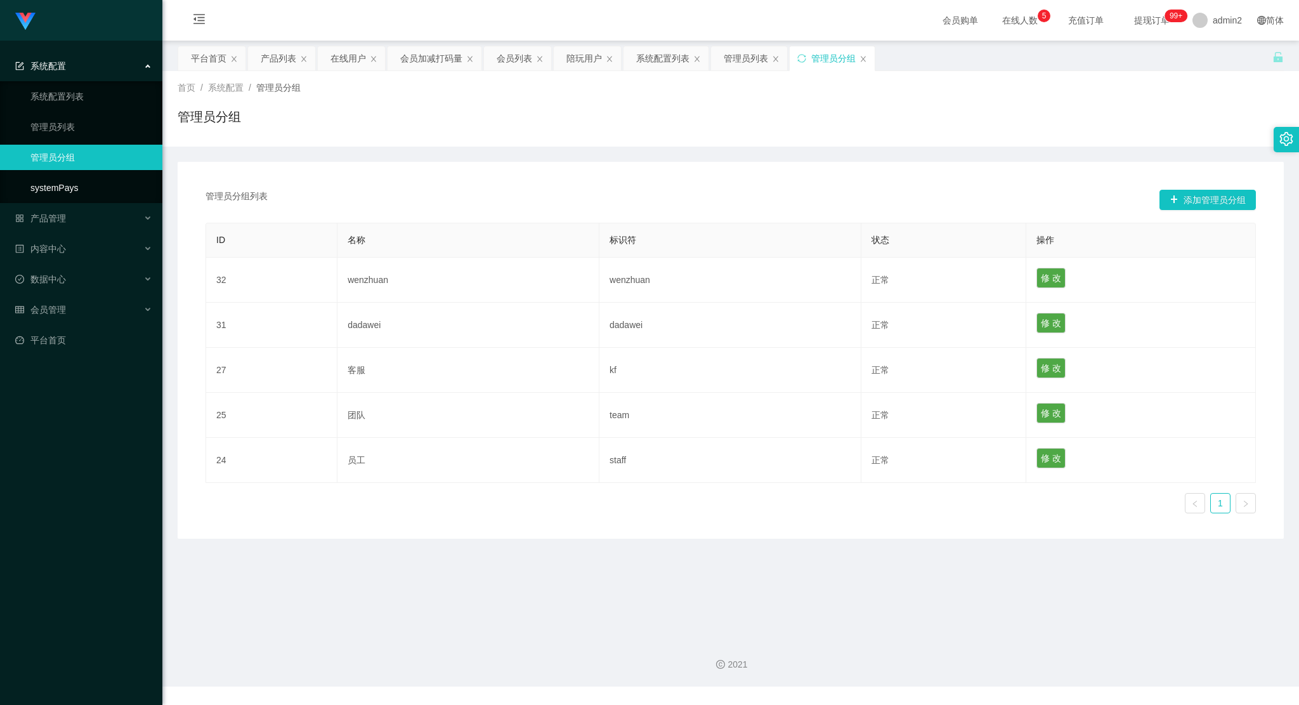
click at [106, 196] on link "systemPays" at bounding box center [91, 187] width 122 height 25
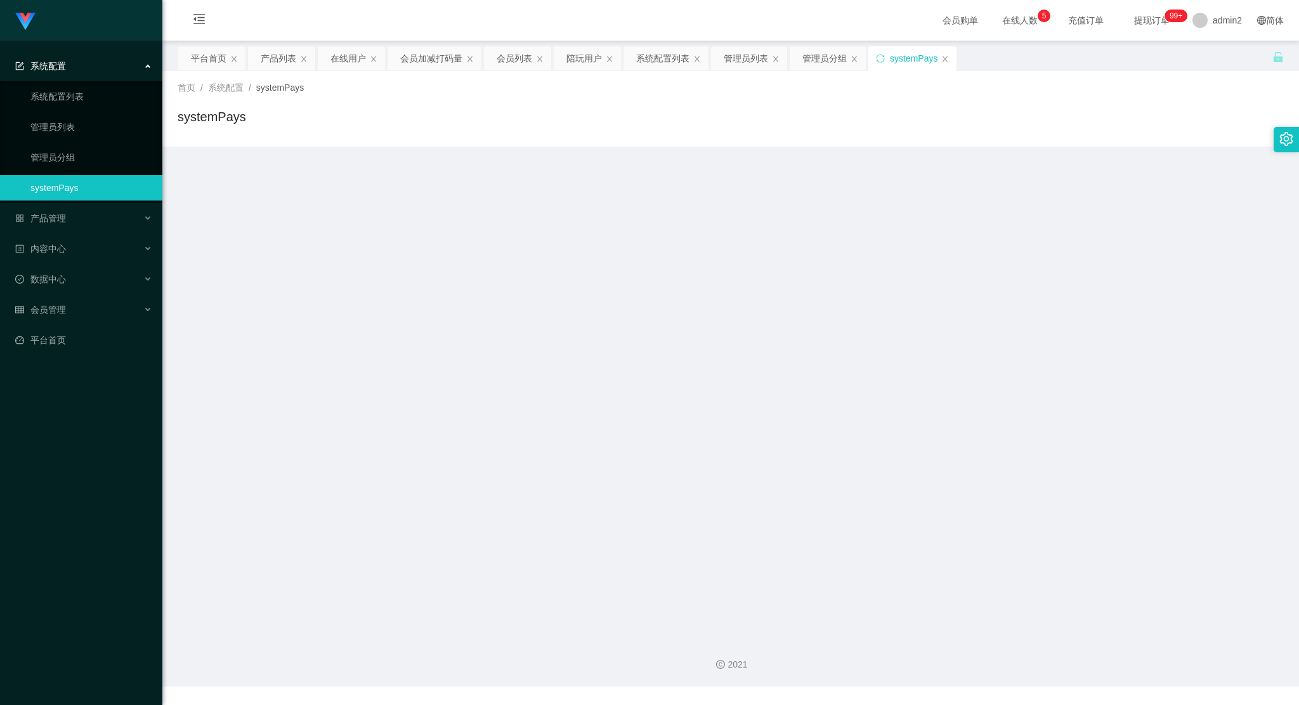
click at [1165, 20] on sup "99+" at bounding box center [1176, 16] width 23 height 13
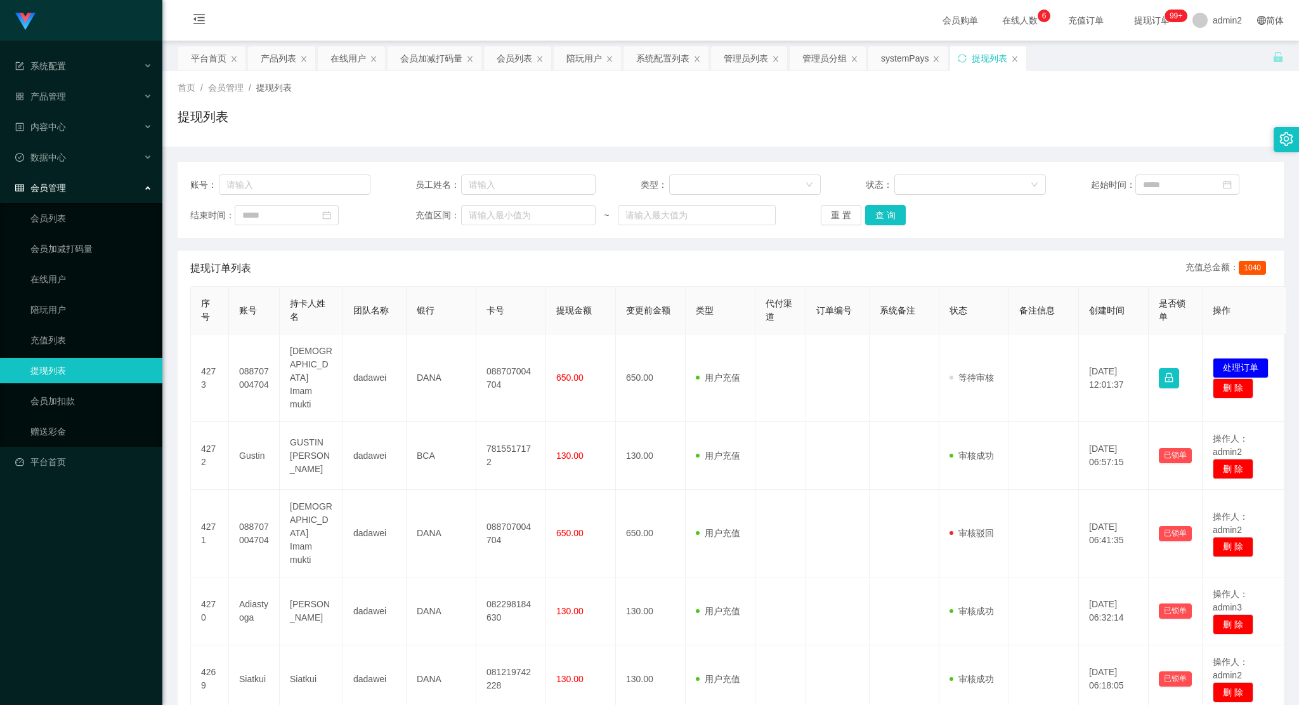
click at [1086, 27] on span "充值订单" at bounding box center [1086, 20] width 66 height 41
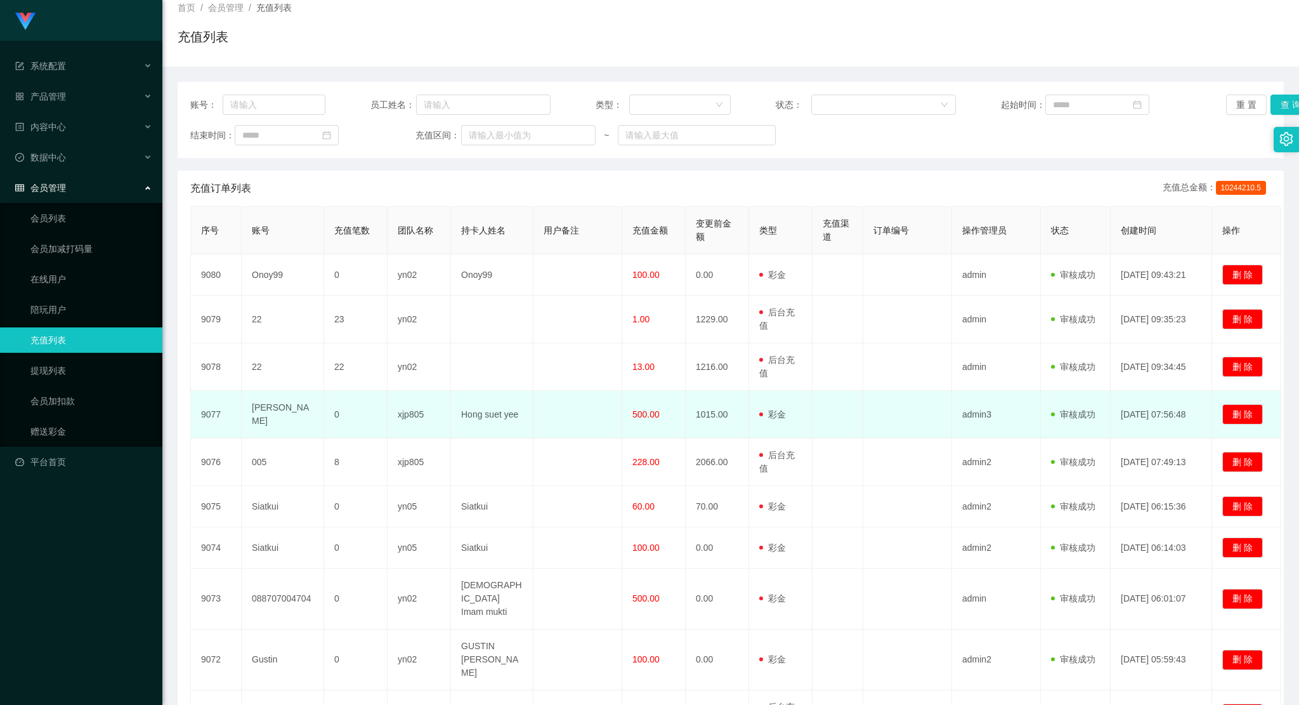
scroll to position [191, 0]
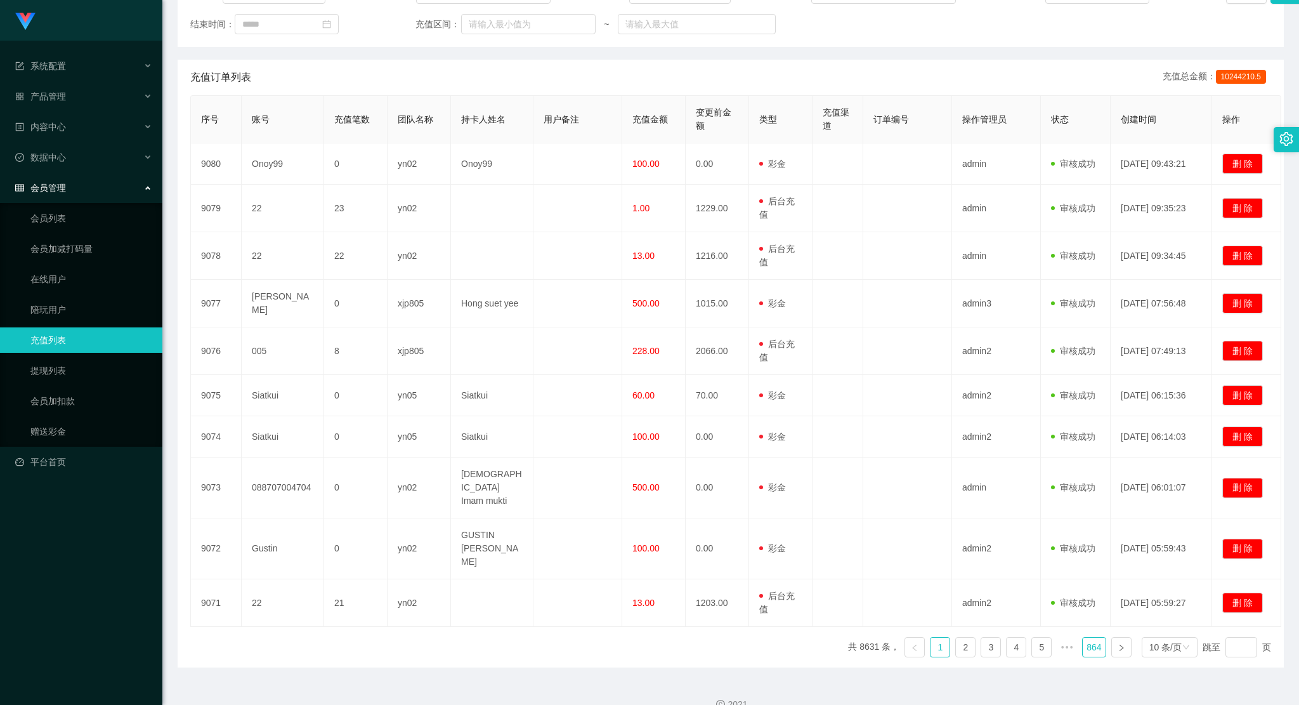
click at [1084, 638] on link "864" at bounding box center [1094, 647] width 22 height 19
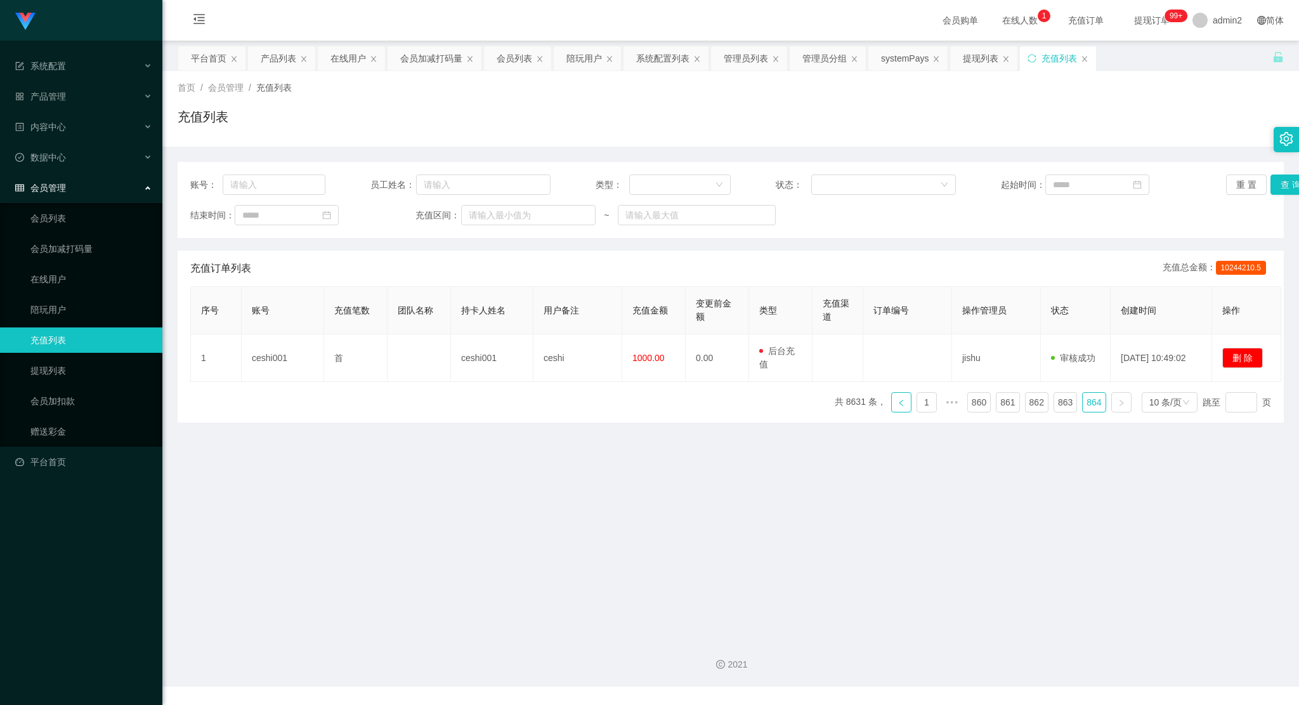
click at [898, 401] on icon "图标: left" at bounding box center [902, 403] width 8 height 8
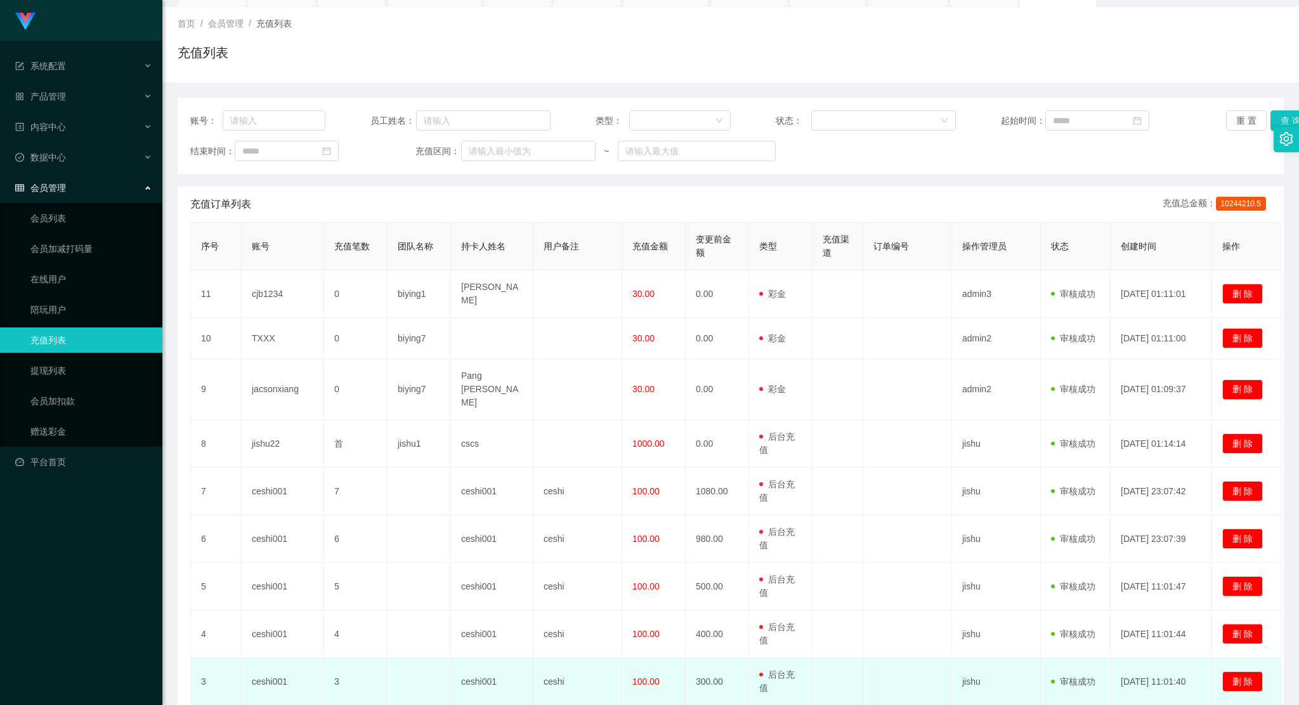
scroll to position [190, 0]
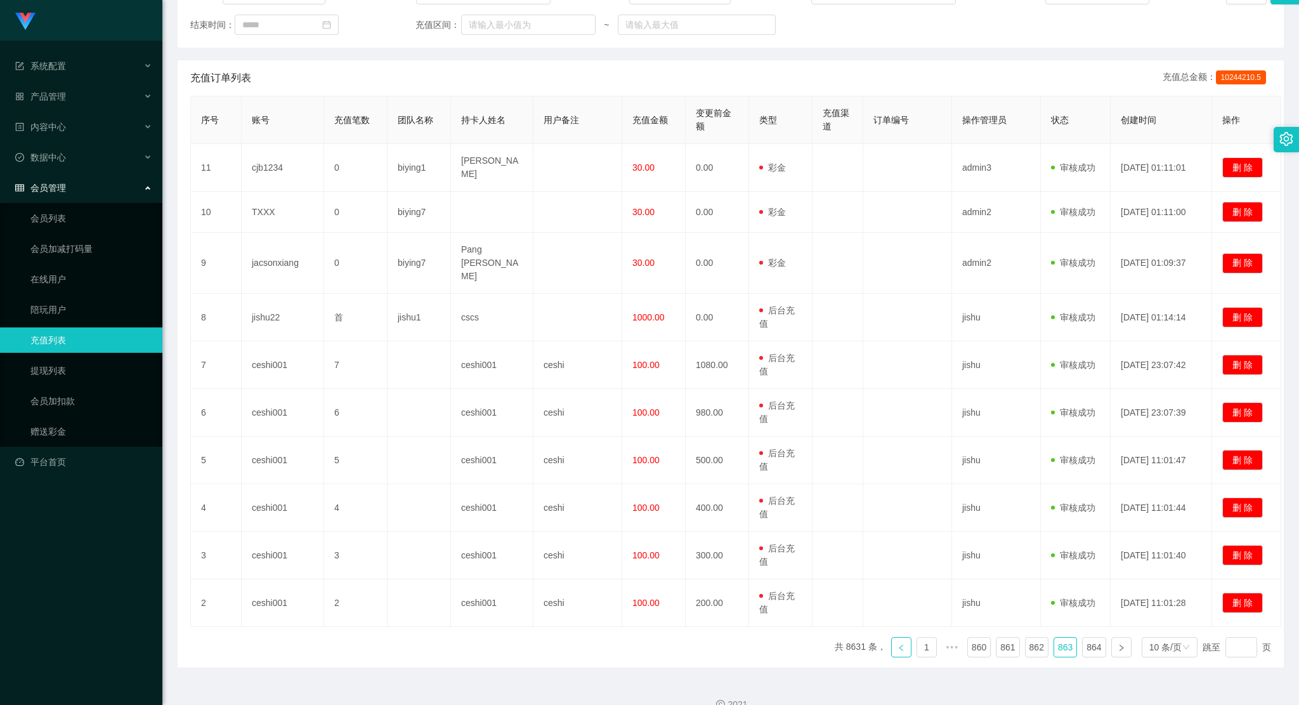
click at [897, 637] on link at bounding box center [901, 647] width 20 height 20
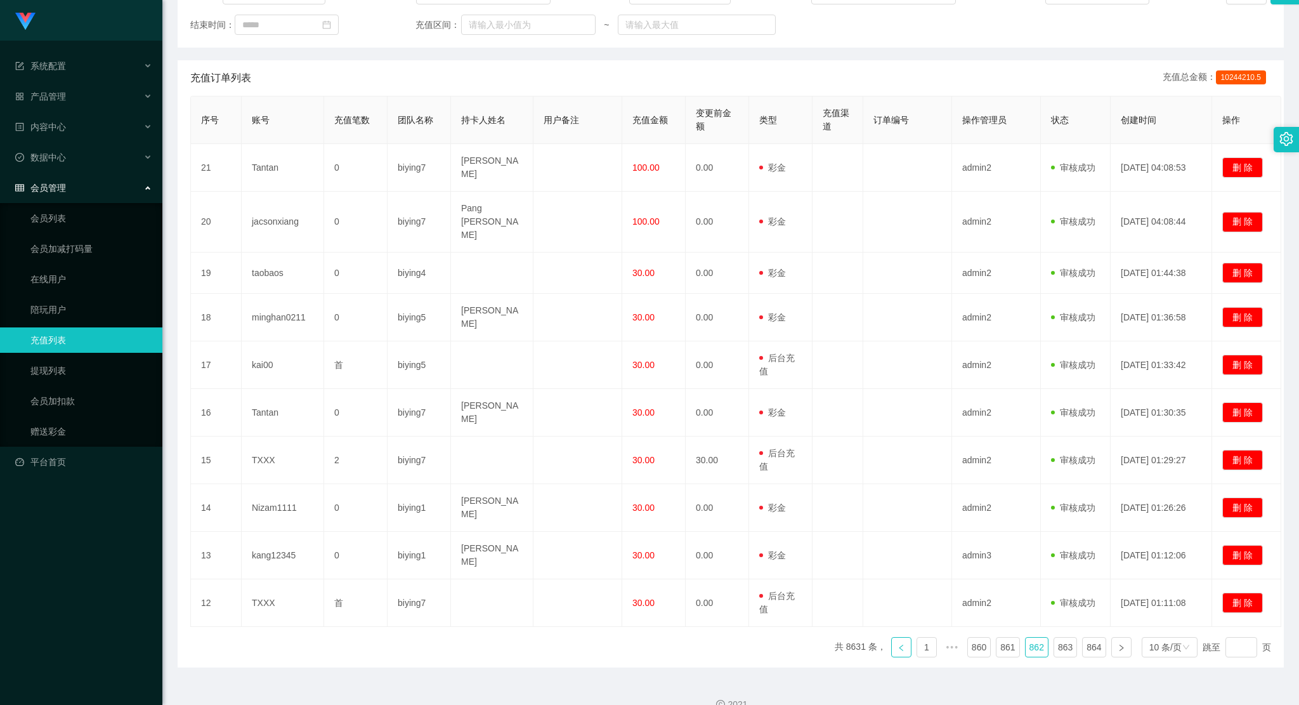
click at [891, 637] on link at bounding box center [901, 647] width 20 height 20
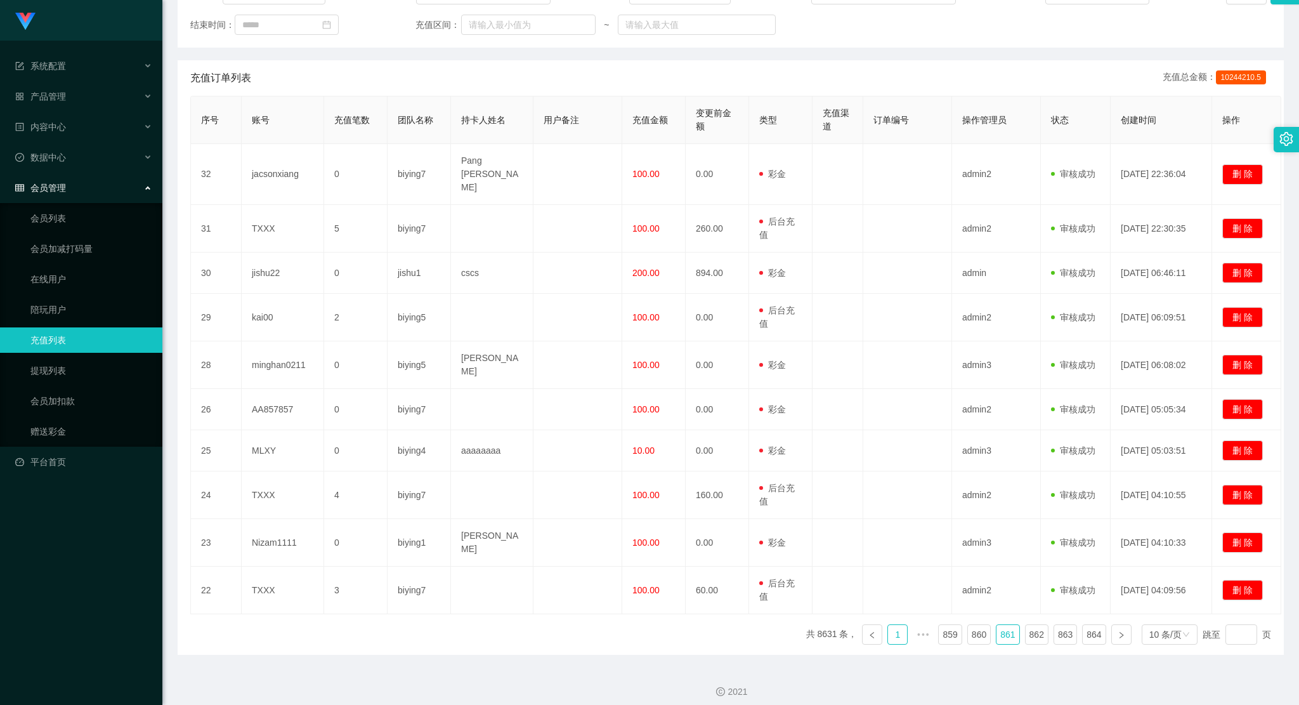
click at [898, 625] on link "1" at bounding box center [897, 634] width 19 height 19
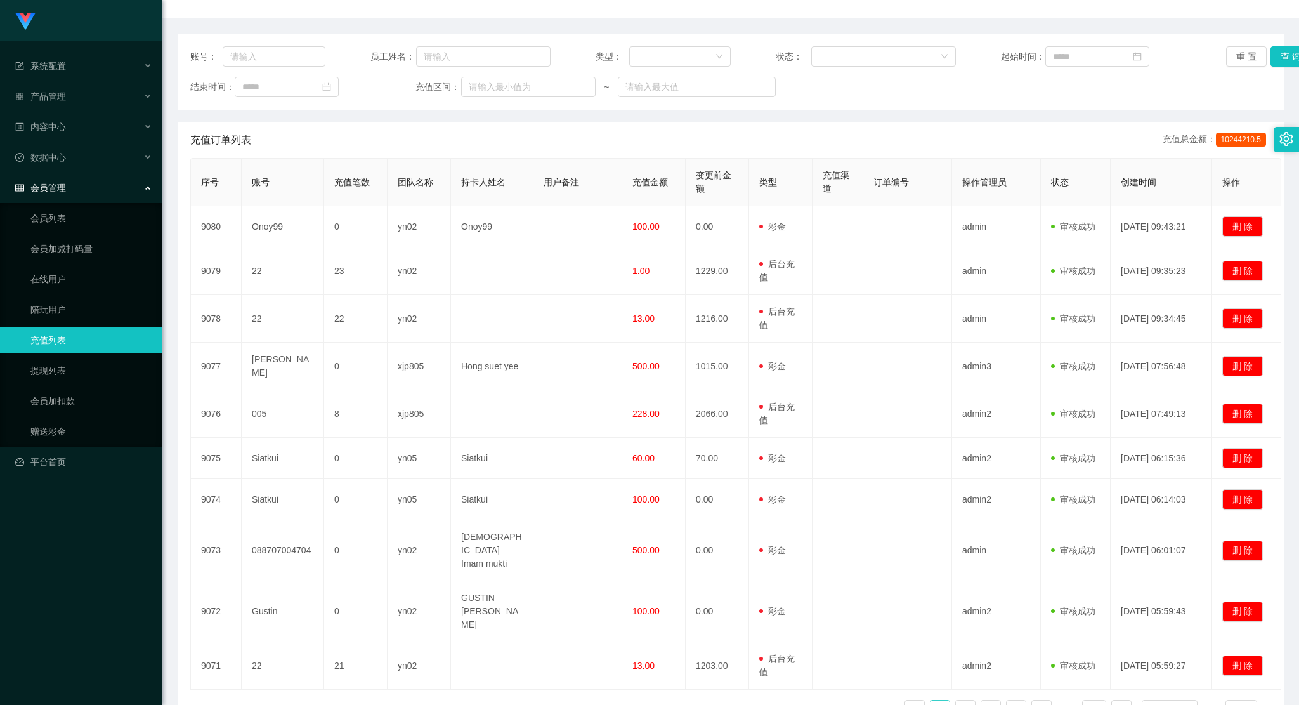
scroll to position [127, 0]
click at [80, 188] on div "会员管理" at bounding box center [81, 187] width 162 height 25
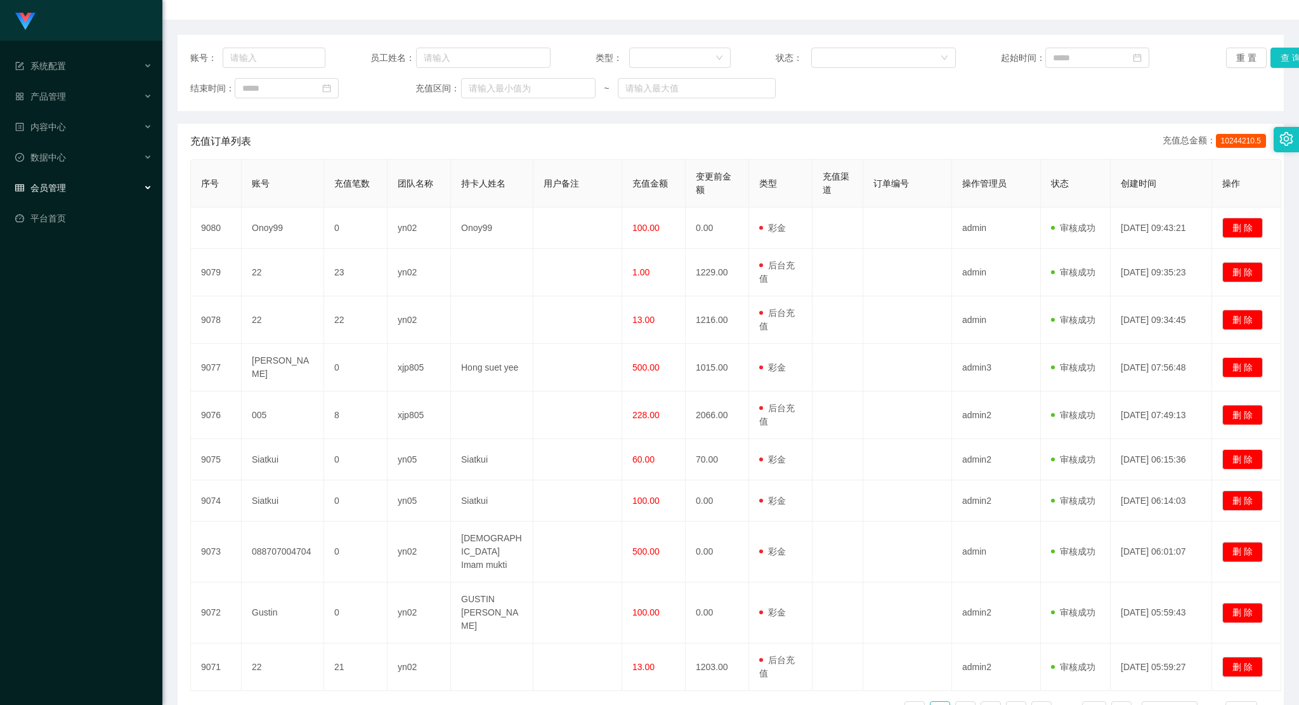
click at [82, 175] on div "会员管理" at bounding box center [81, 187] width 162 height 25
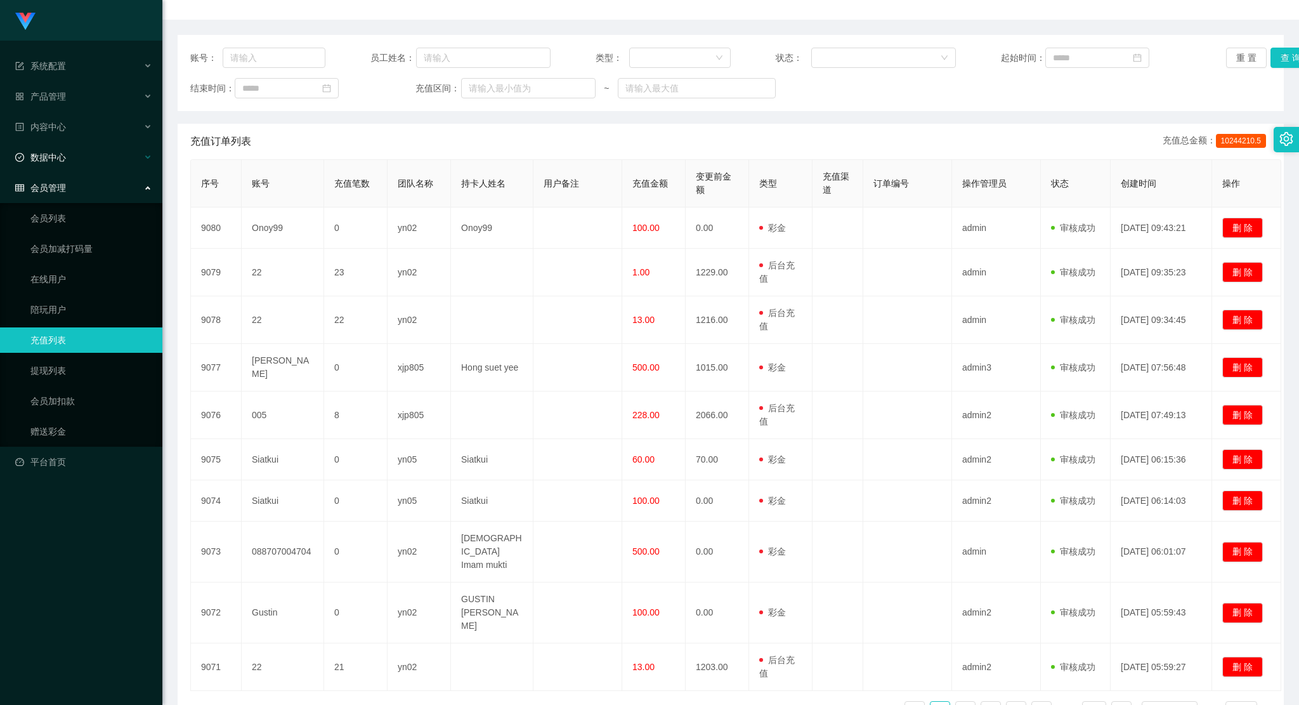
click at [94, 168] on div "数据中心" at bounding box center [81, 157] width 162 height 25
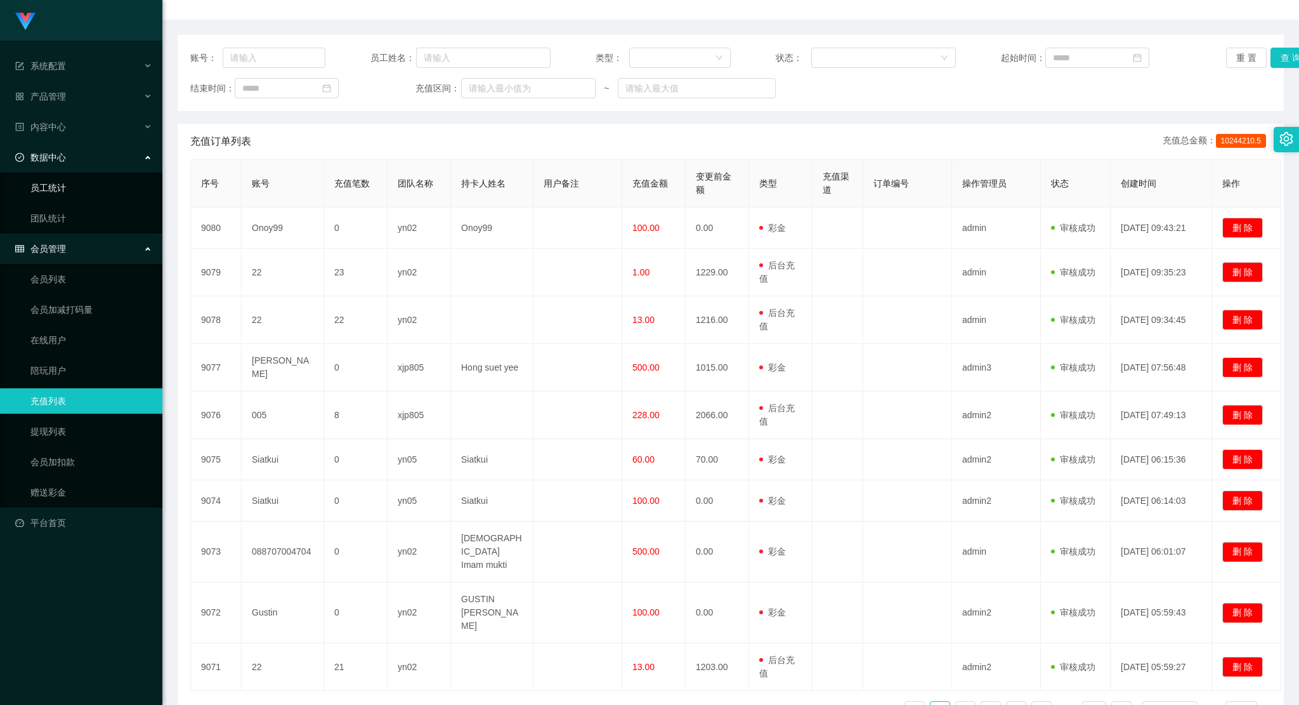
click at [83, 188] on link "员工统计" at bounding box center [91, 187] width 122 height 25
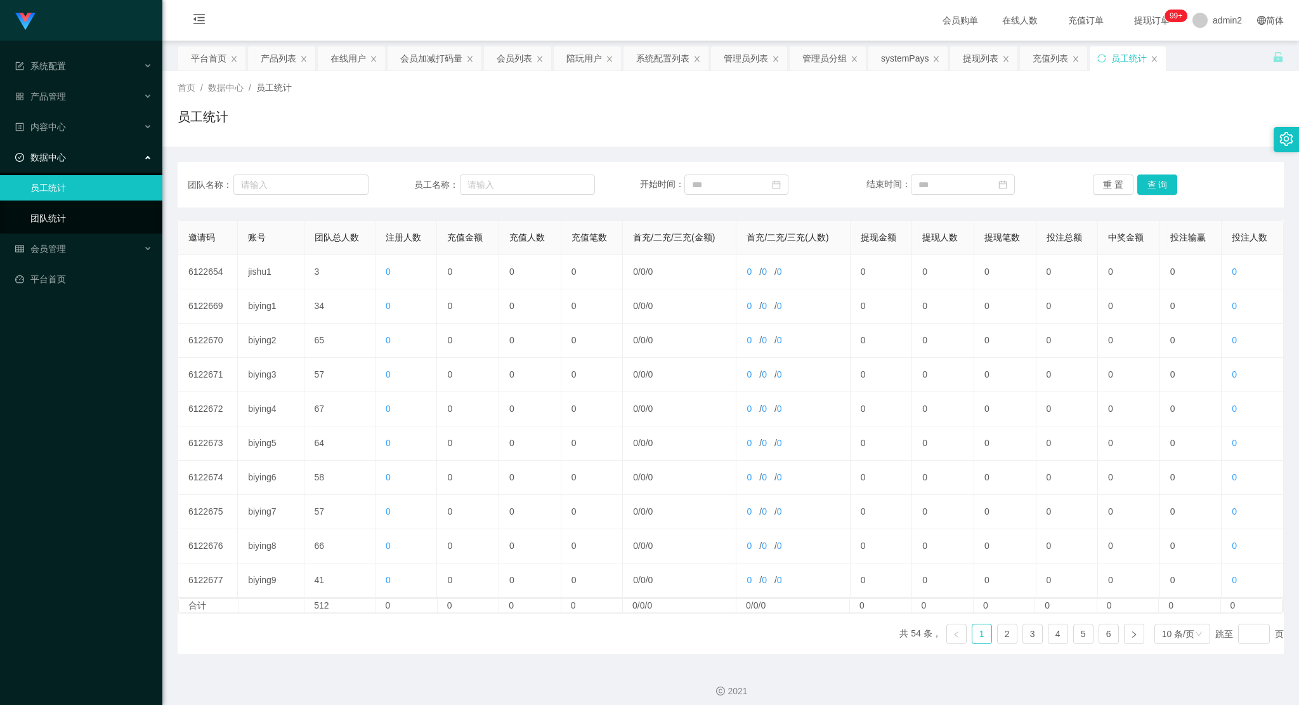
click at [81, 225] on link "团队统计" at bounding box center [91, 218] width 122 height 25
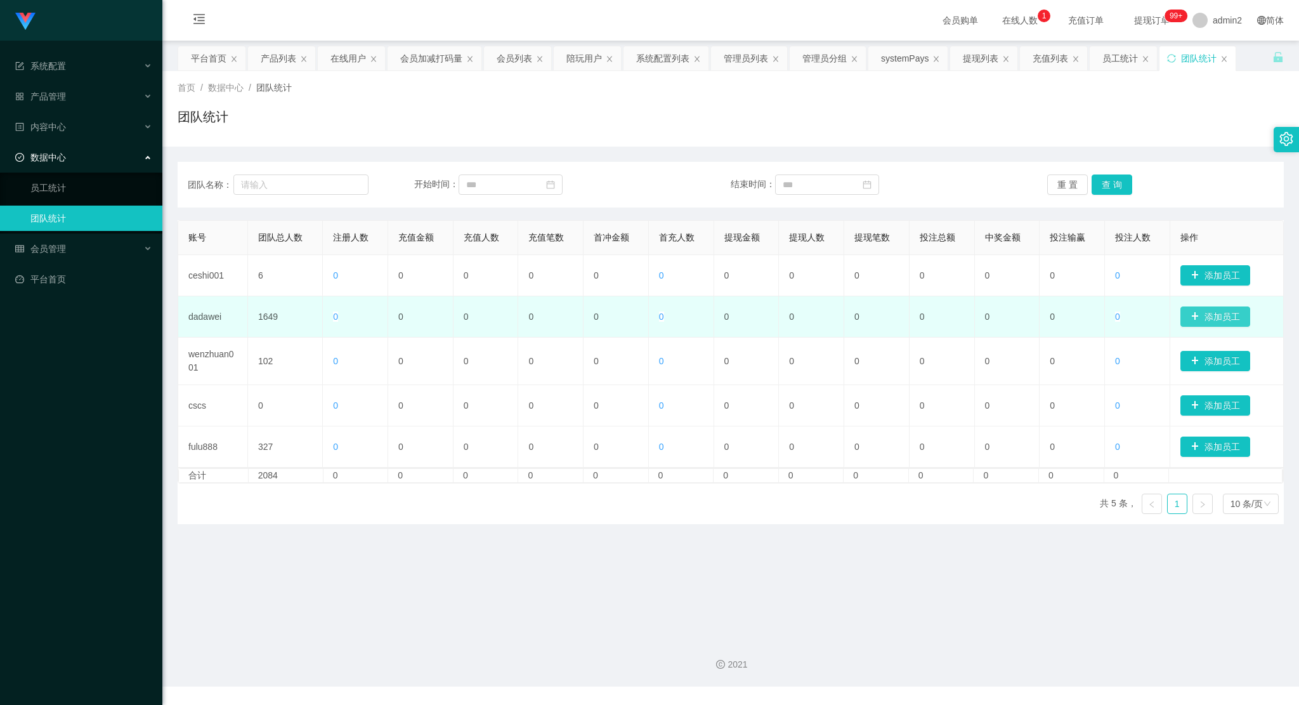
click at [1209, 324] on button "添加员工" at bounding box center [1216, 316] width 70 height 20
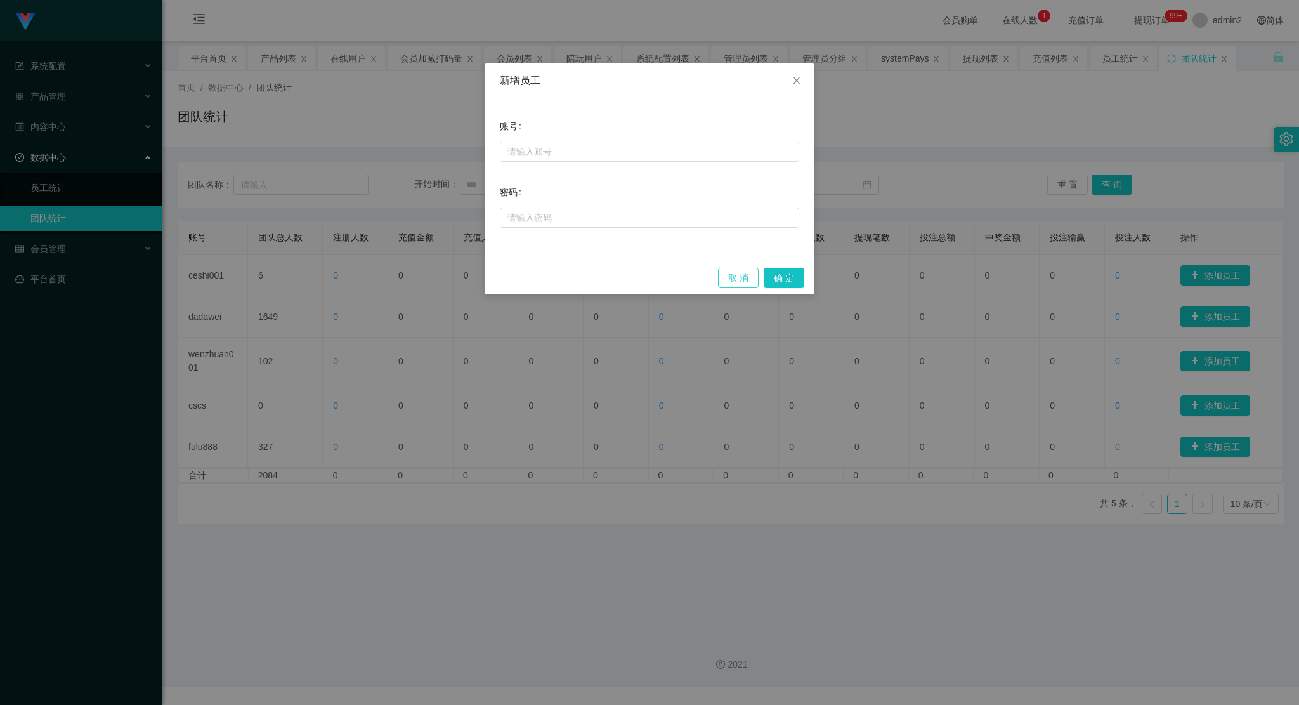
click at [740, 276] on button "取 消" at bounding box center [738, 278] width 41 height 20
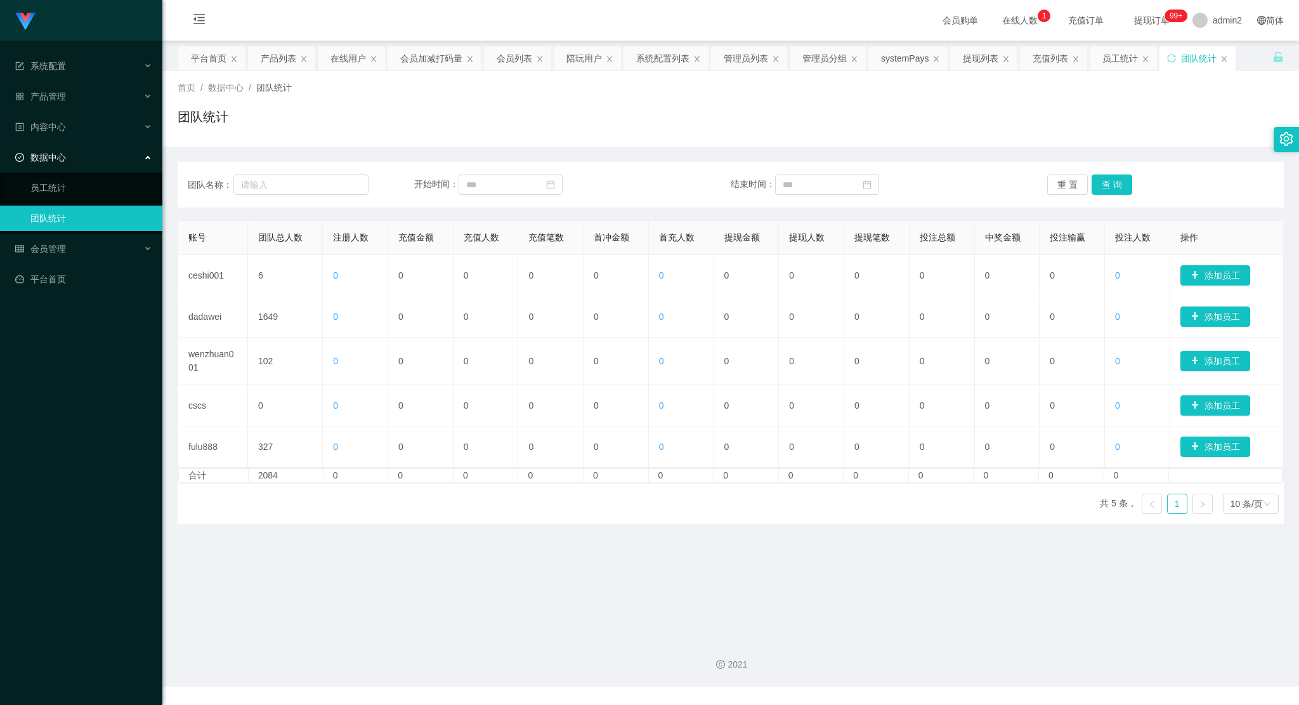
click at [49, 152] on span "数据中心" at bounding box center [40, 157] width 51 height 10
click at [71, 120] on div "内容中心" at bounding box center [81, 126] width 162 height 25
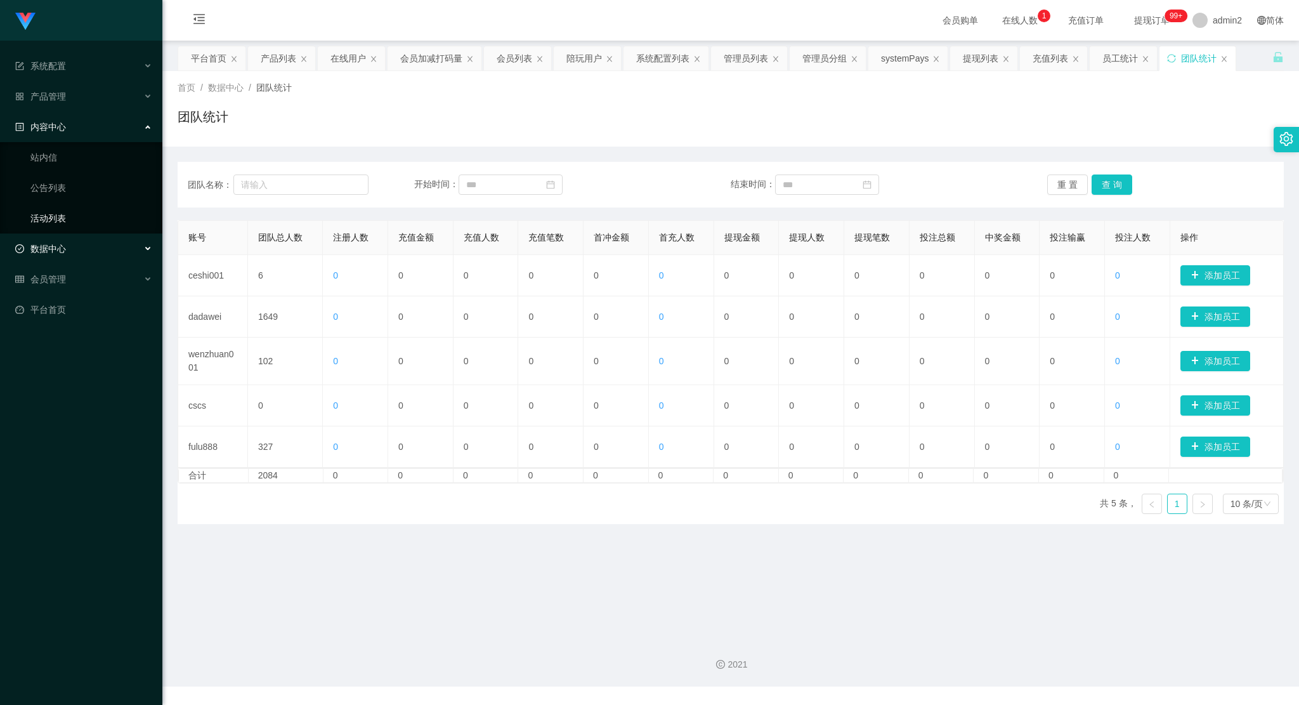
click at [69, 220] on link "活动列表" at bounding box center [91, 218] width 122 height 25
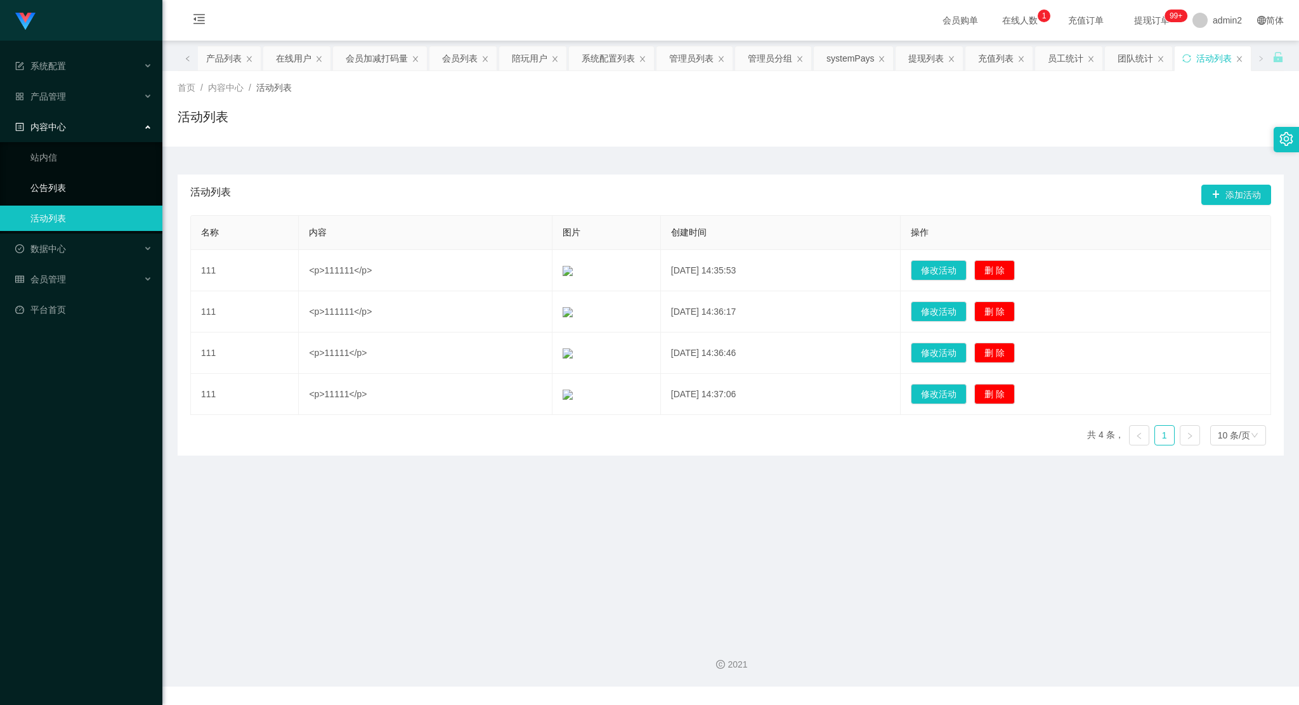
click at [91, 177] on link "公告列表" at bounding box center [91, 187] width 122 height 25
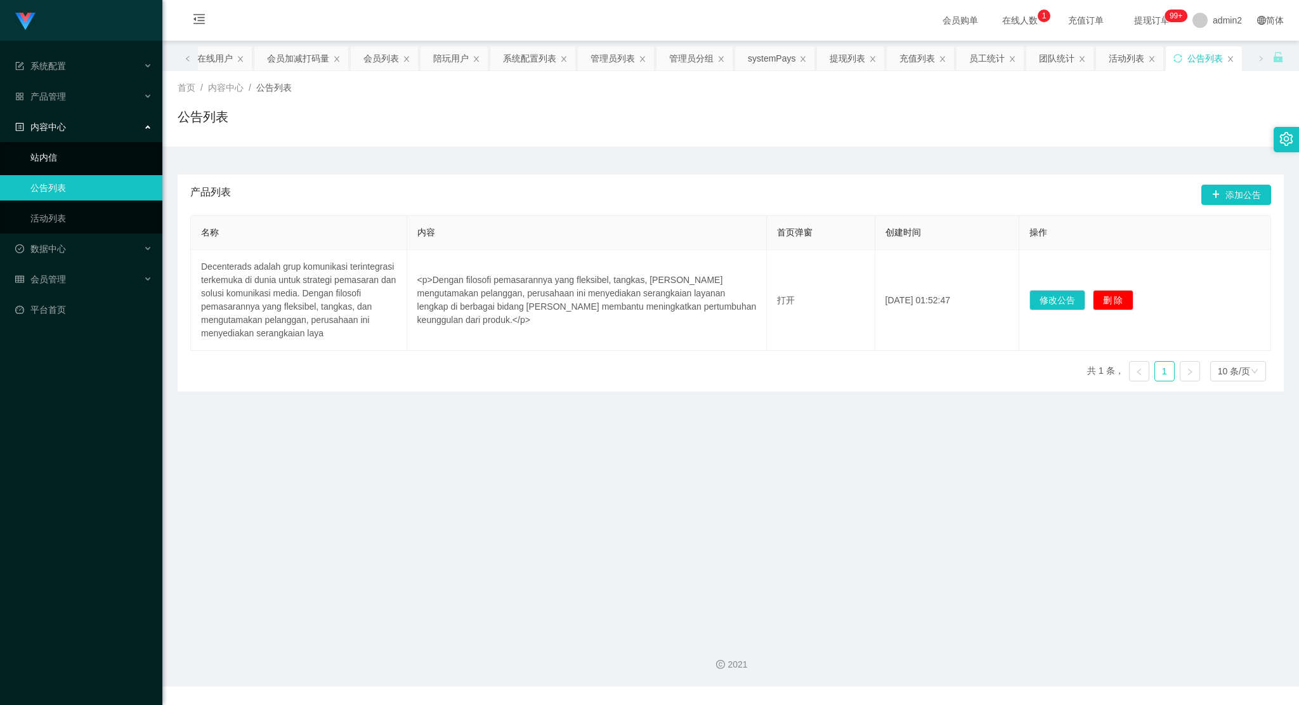
click at [108, 154] on link "站内信" at bounding box center [91, 157] width 122 height 25
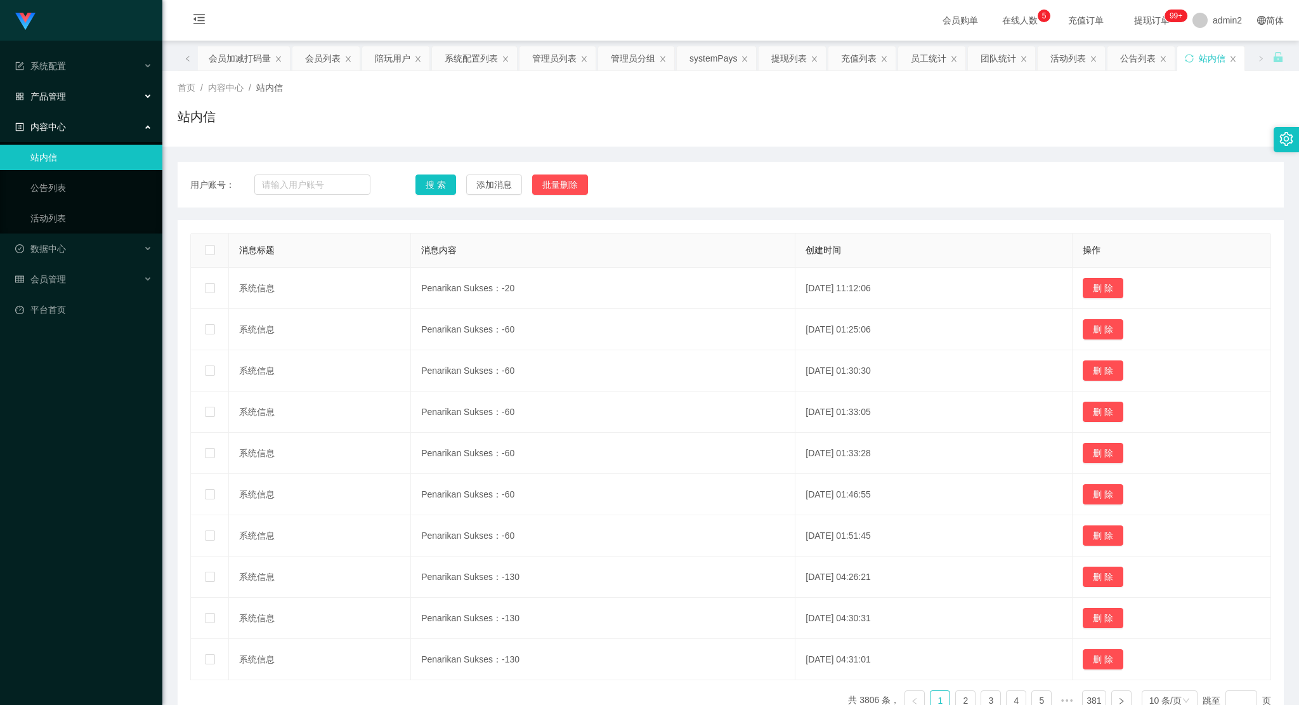
click at [105, 95] on div "产品管理" at bounding box center [81, 96] width 162 height 25
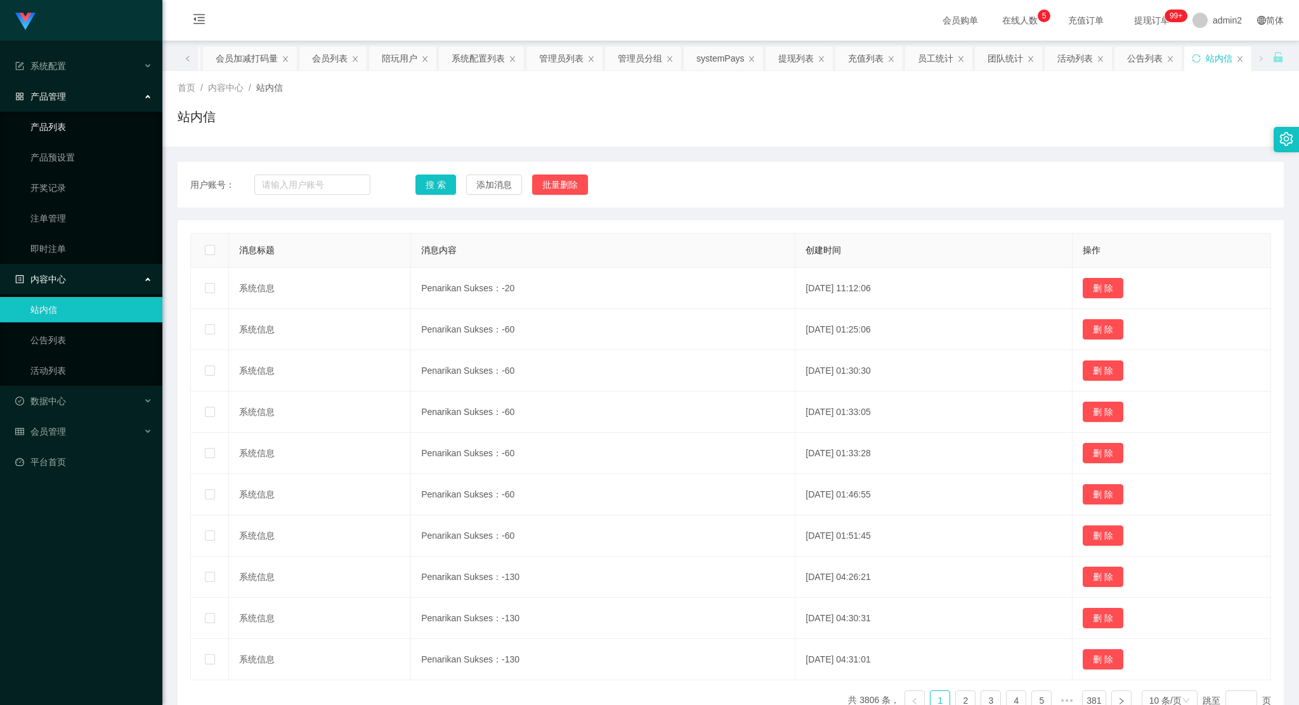
click at [106, 121] on link "产品列表" at bounding box center [91, 126] width 122 height 25
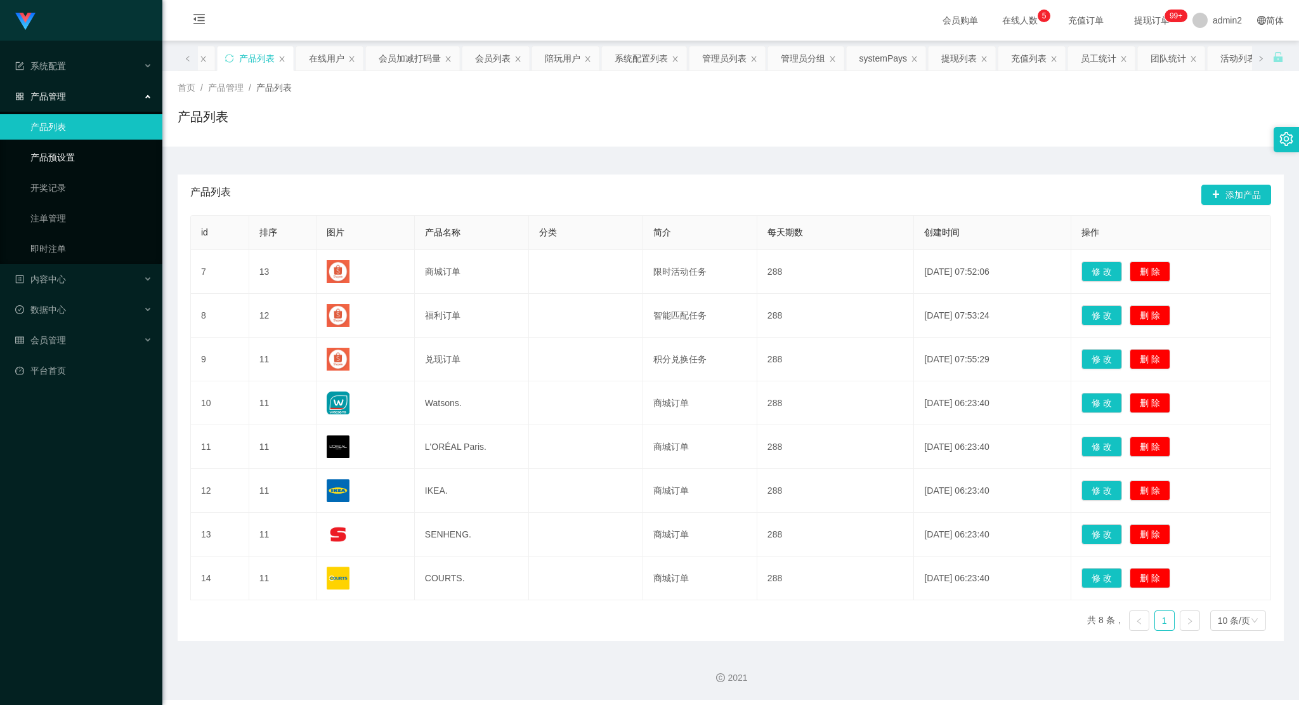
click at [100, 154] on link "产品预设置" at bounding box center [91, 157] width 122 height 25
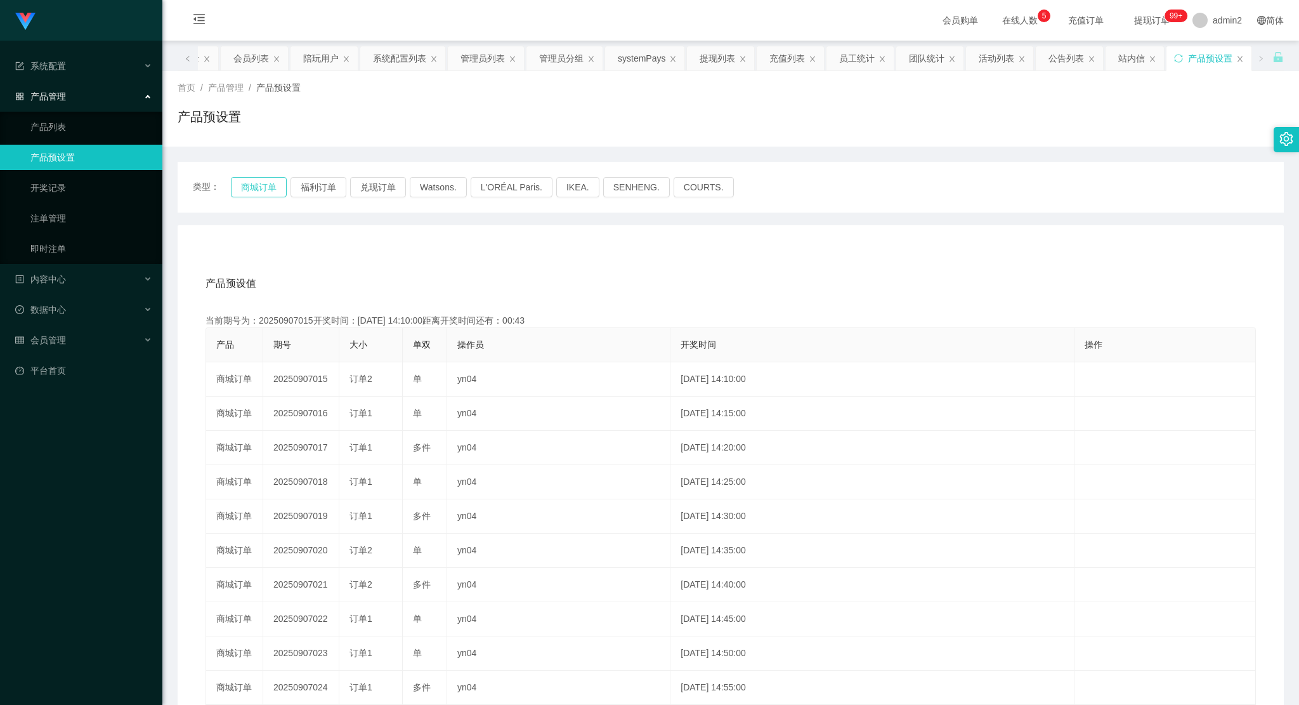
click at [278, 180] on button "商城订单" at bounding box center [259, 187] width 56 height 20
click at [97, 191] on link "开奖记录" at bounding box center [91, 187] width 122 height 25
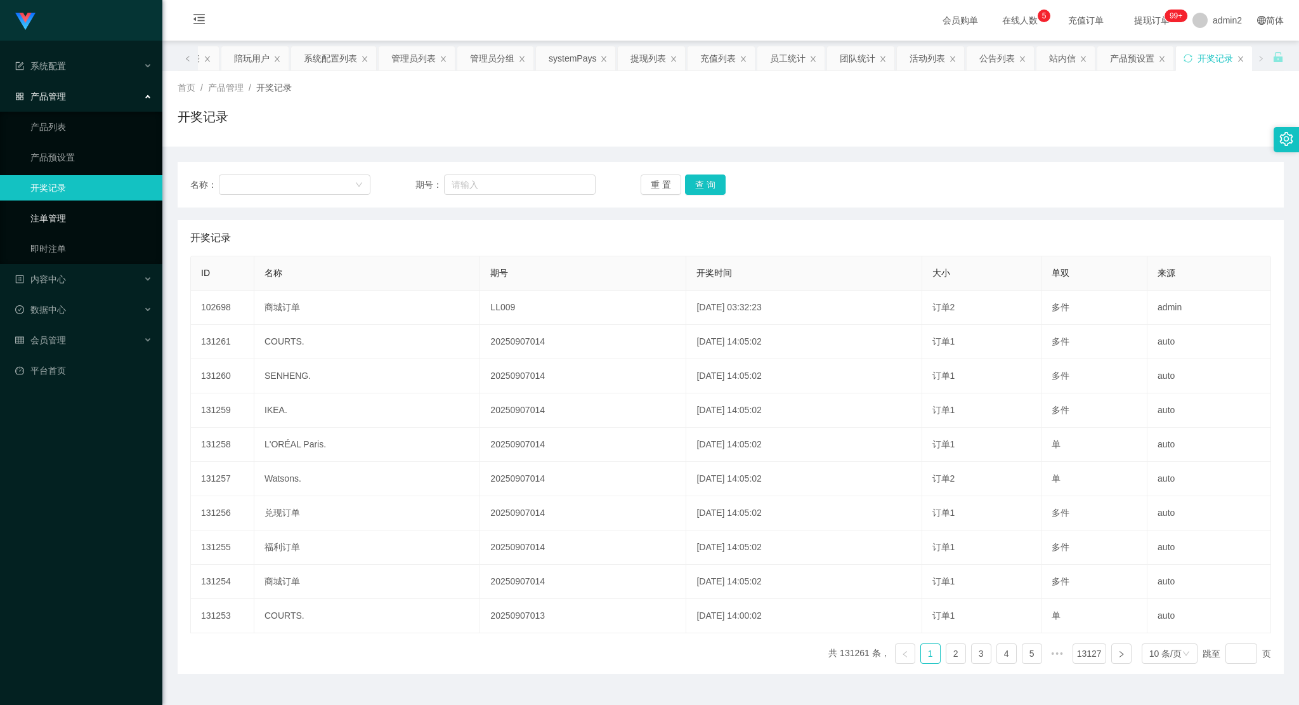
click at [97, 214] on link "注单管理" at bounding box center [91, 218] width 122 height 25
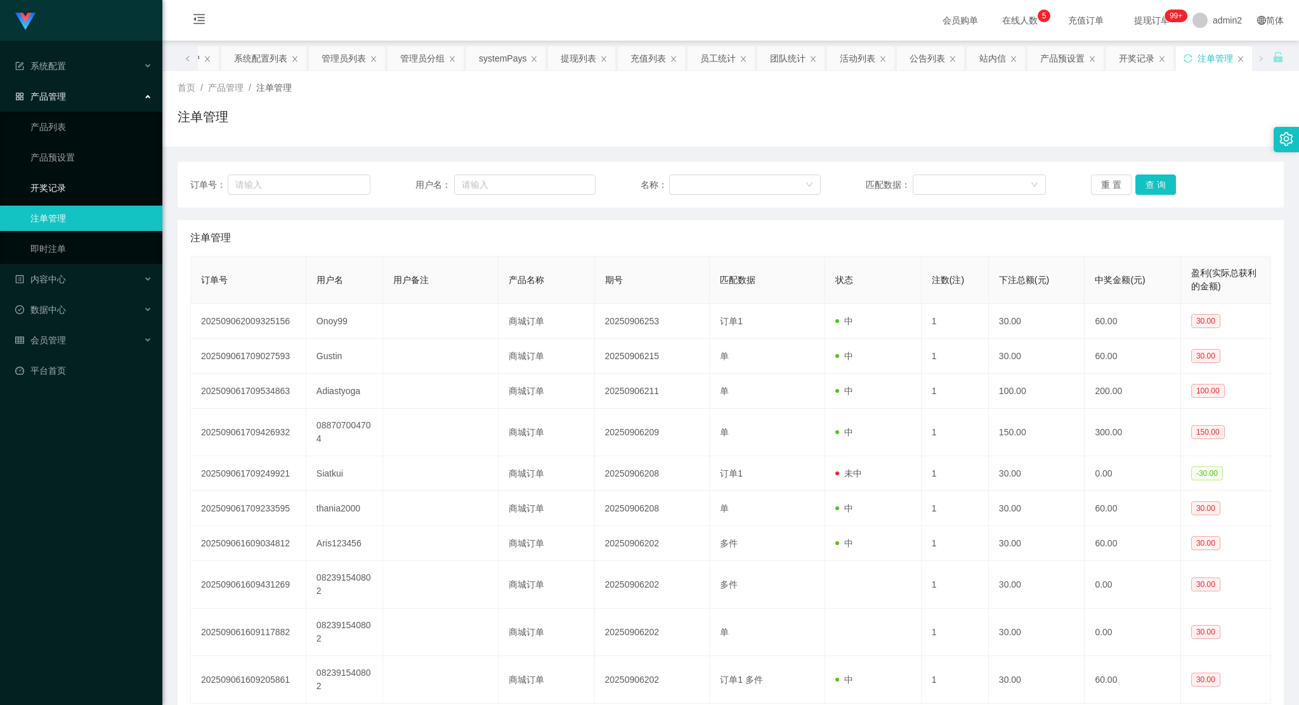
click at [81, 195] on link "开奖记录" at bounding box center [91, 187] width 122 height 25
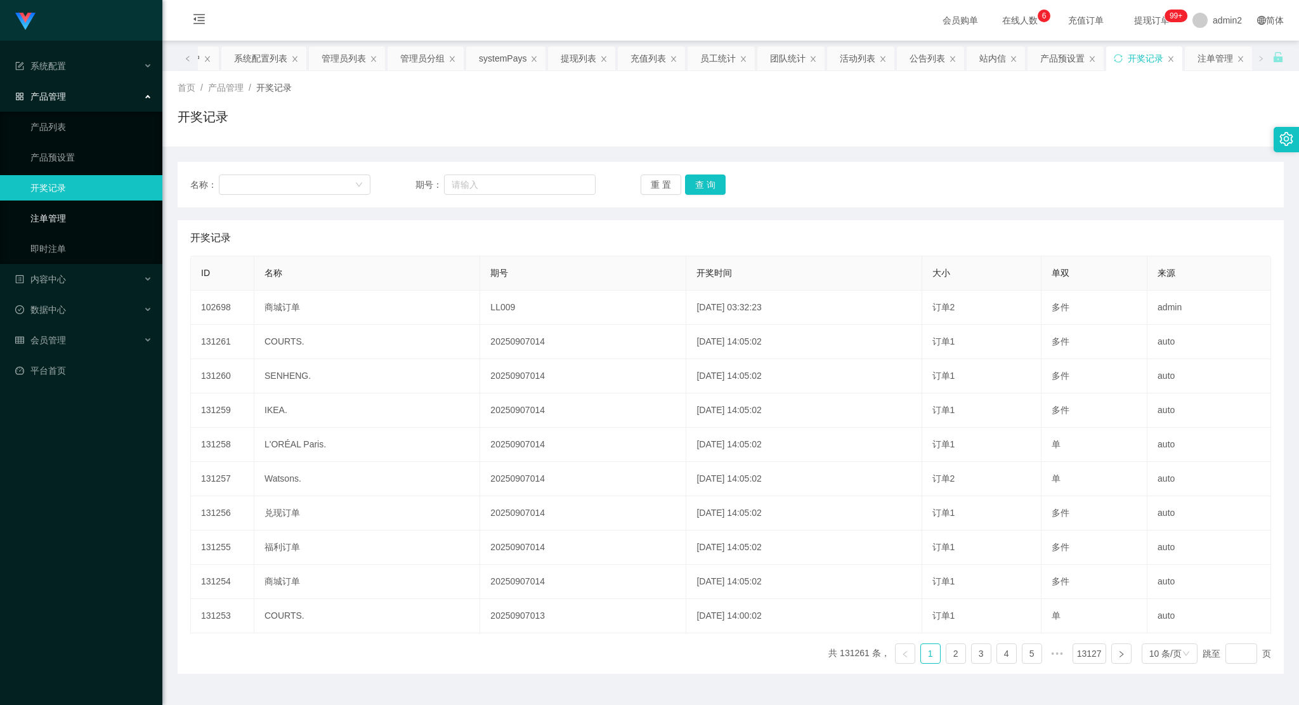
click at [86, 214] on link "注单管理" at bounding box center [91, 218] width 122 height 25
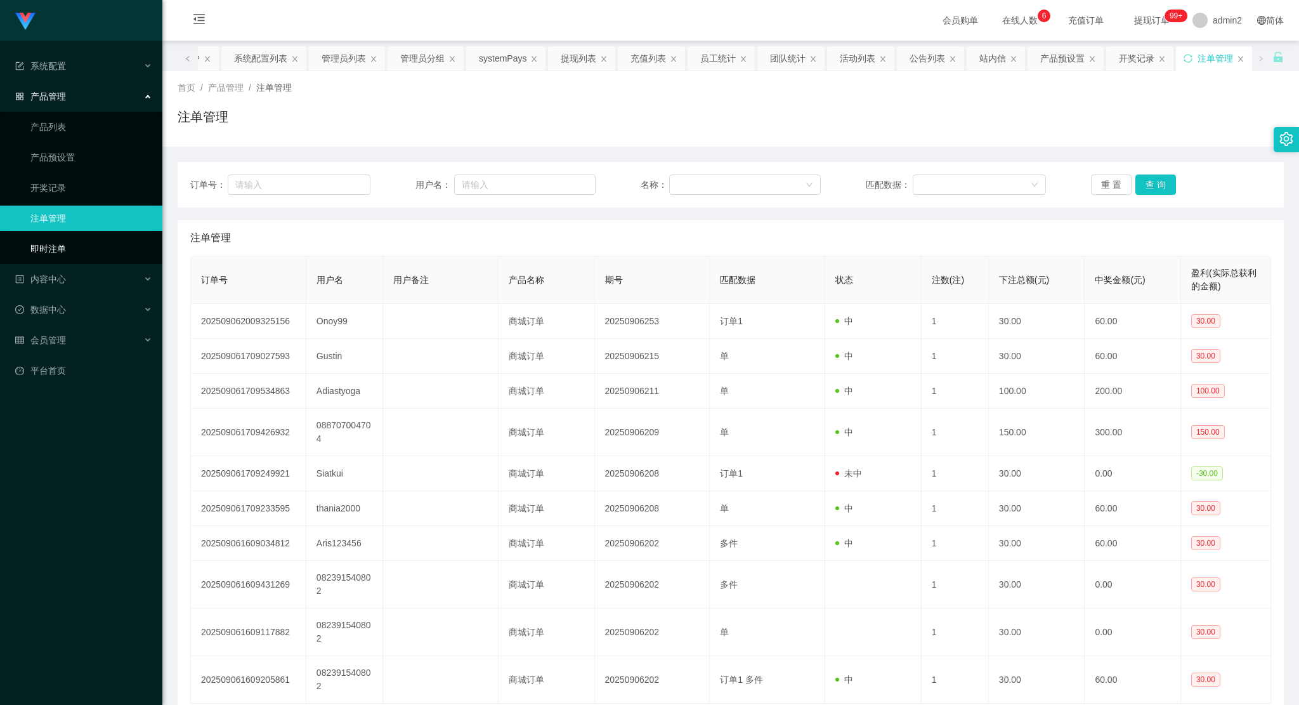
click at [86, 246] on link "即时注单" at bounding box center [91, 248] width 122 height 25
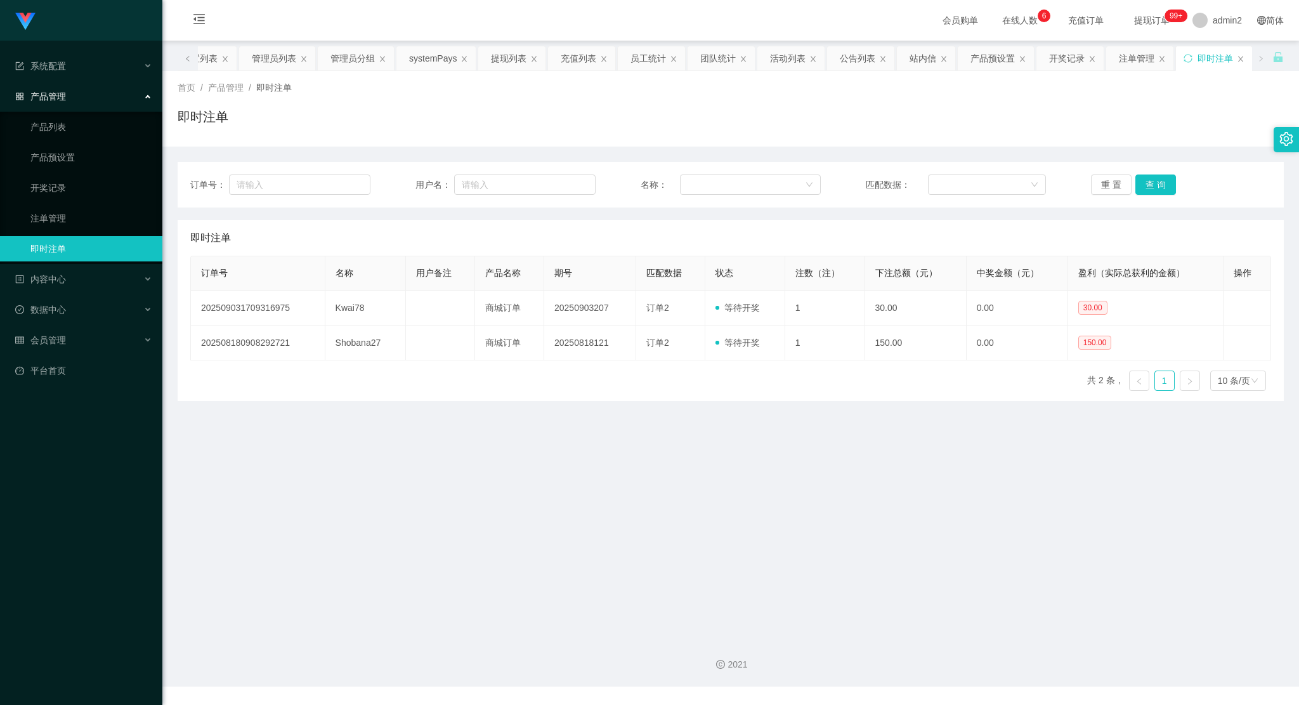
click at [86, 246] on link "即时注单" at bounding box center [91, 248] width 122 height 25
click at [1145, 178] on button "查 询" at bounding box center [1156, 184] width 41 height 20
click at [970, 180] on div at bounding box center [983, 184] width 95 height 19
click at [1170, 188] on div "重 置 查 询" at bounding box center [1181, 184] width 180 height 20
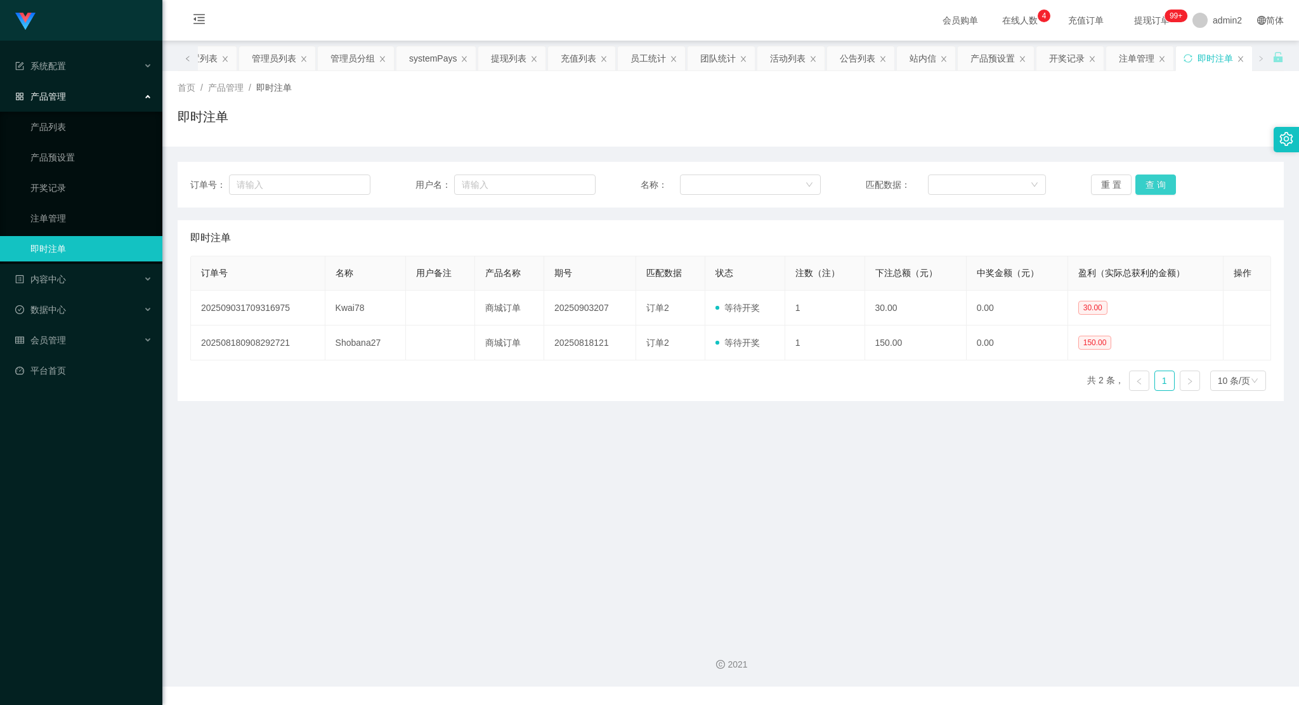
click at [1163, 188] on button "查 询" at bounding box center [1156, 184] width 41 height 20
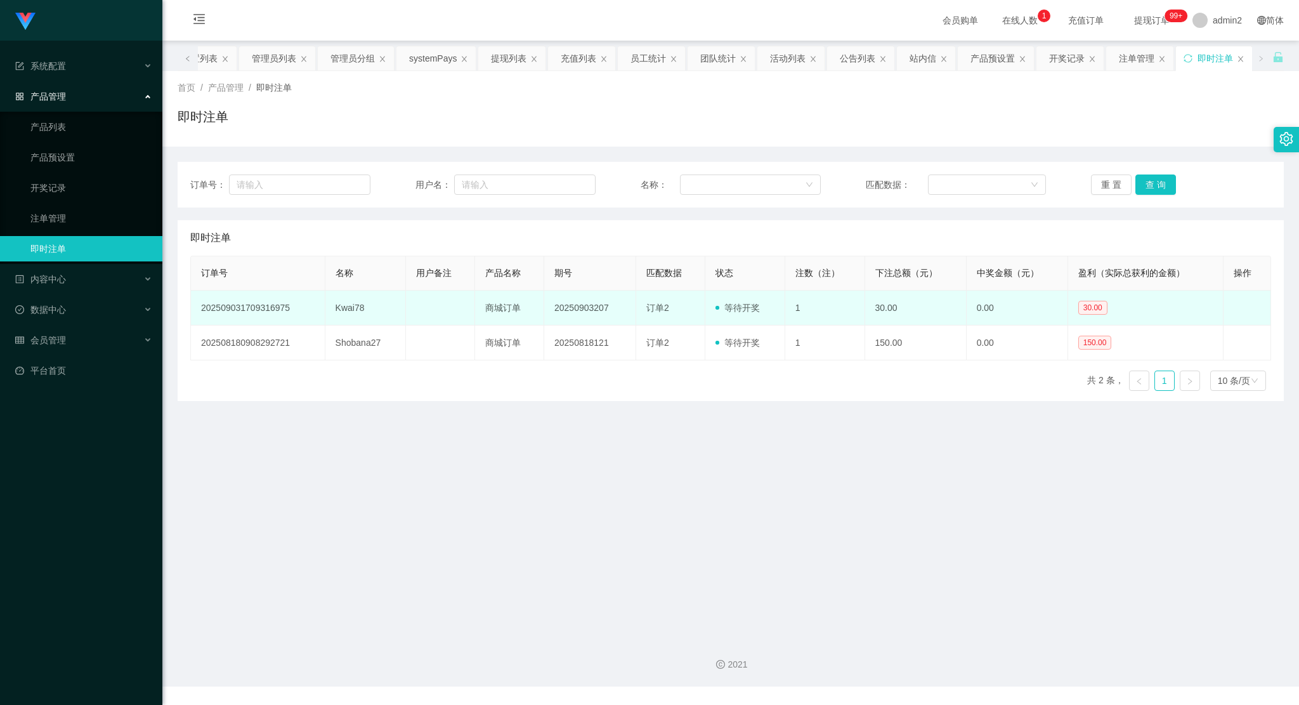
click at [1224, 303] on td "修 改" at bounding box center [1248, 308] width 48 height 35
click at [1244, 306] on td "修 改" at bounding box center [1248, 308] width 48 height 35
click at [1086, 305] on span "30.00" at bounding box center [1093, 308] width 29 height 14
click at [695, 306] on td "订单2" at bounding box center [670, 308] width 69 height 35
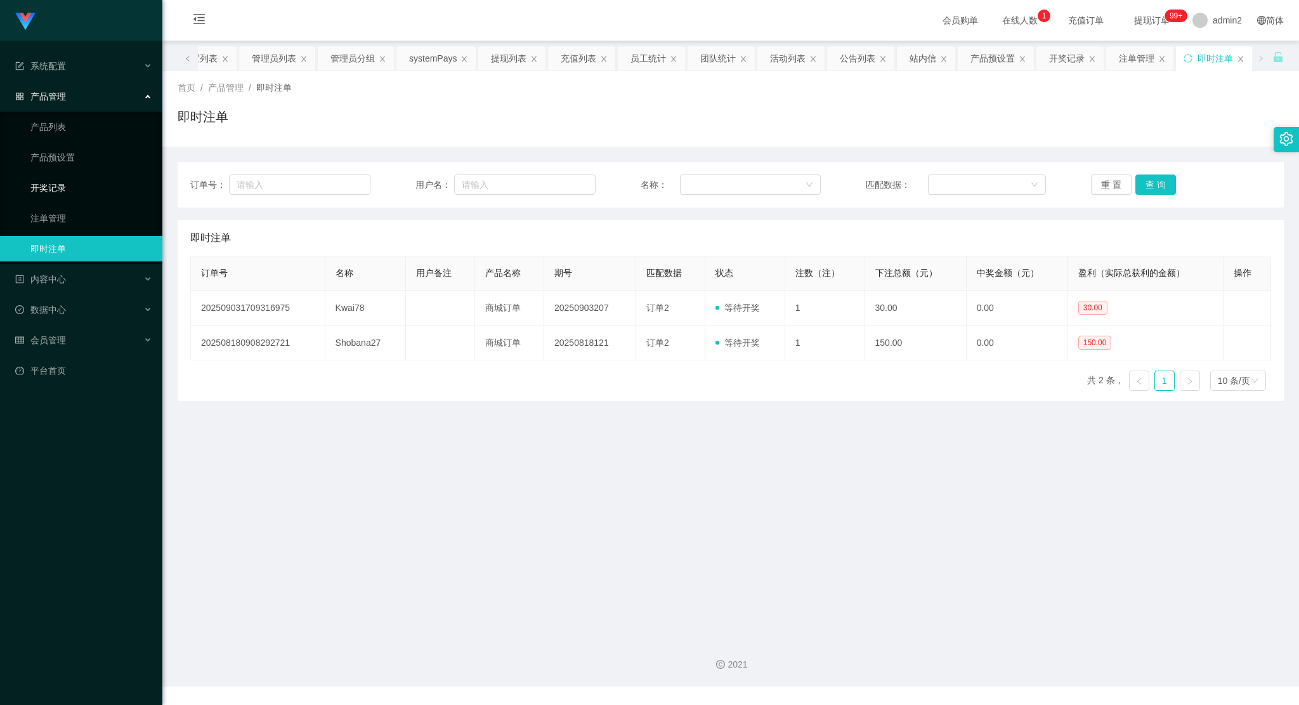
click at [126, 195] on link "开奖记录" at bounding box center [91, 187] width 122 height 25
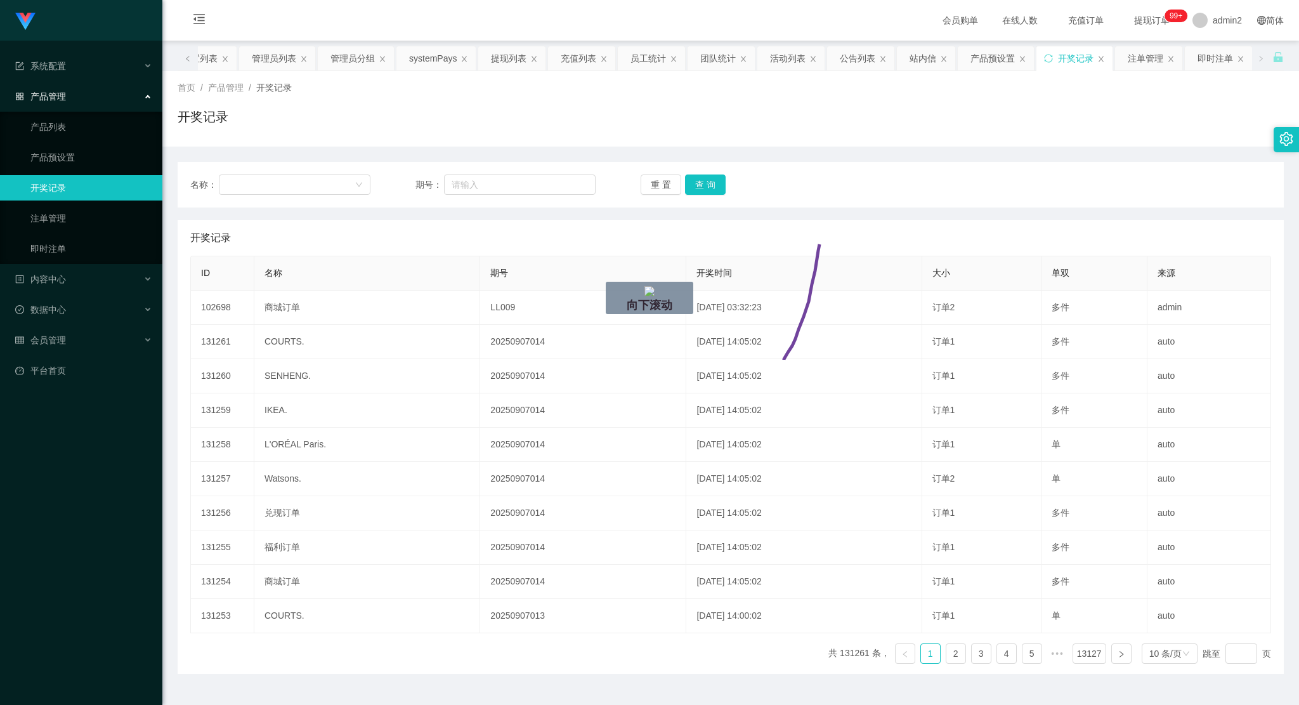
drag, startPoint x: 820, startPoint y: 232, endPoint x: 916, endPoint y: 367, distance: 166.0
